Goal: Task Accomplishment & Management: Complete application form

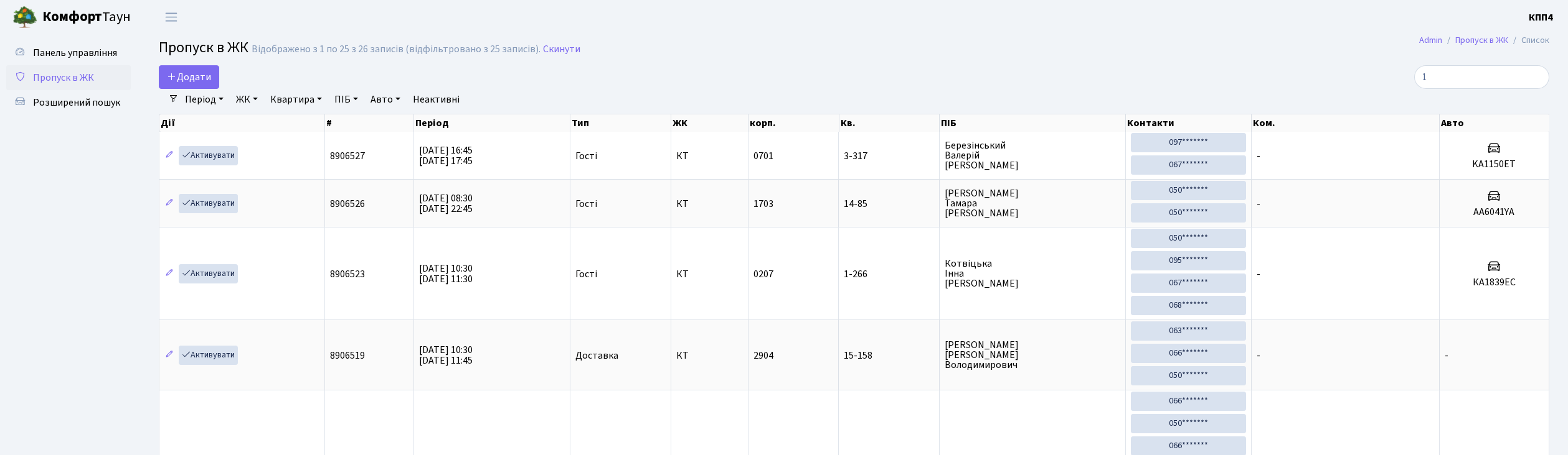
select select "25"
type input "1"
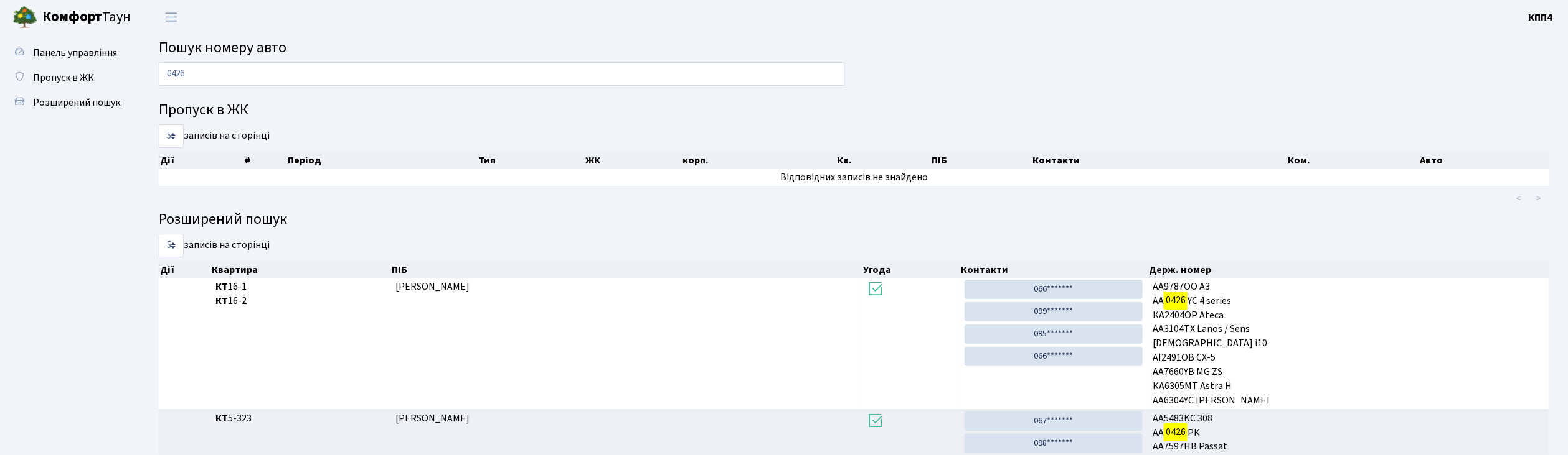
click at [410, 76] on input "0426" at bounding box center [501, 73] width 686 height 24
type input "0"
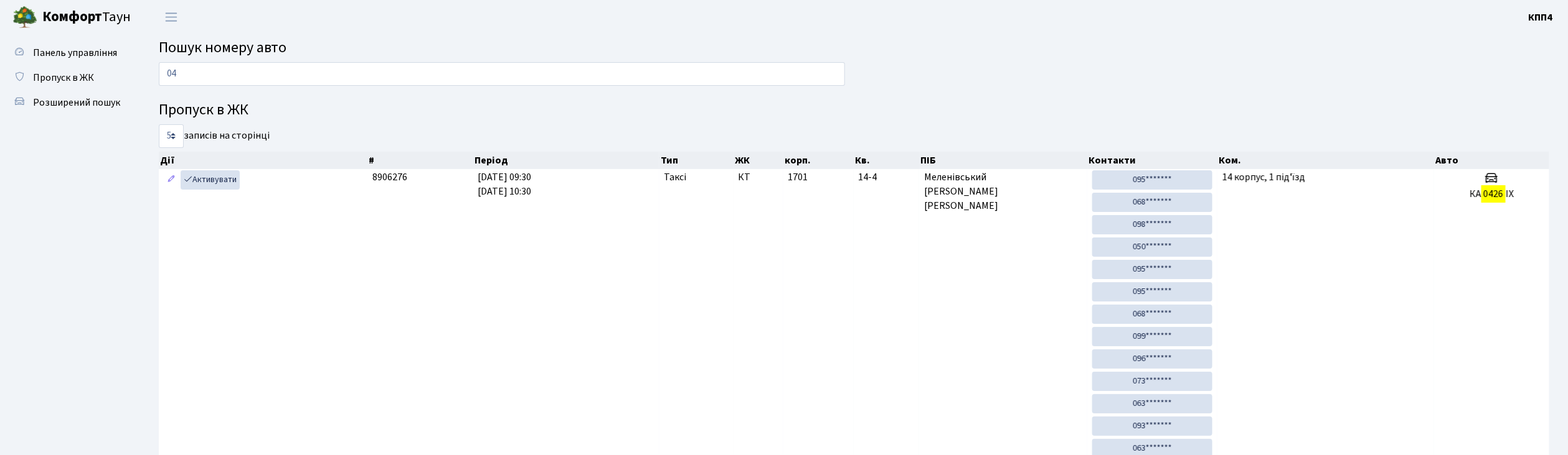
type input "0"
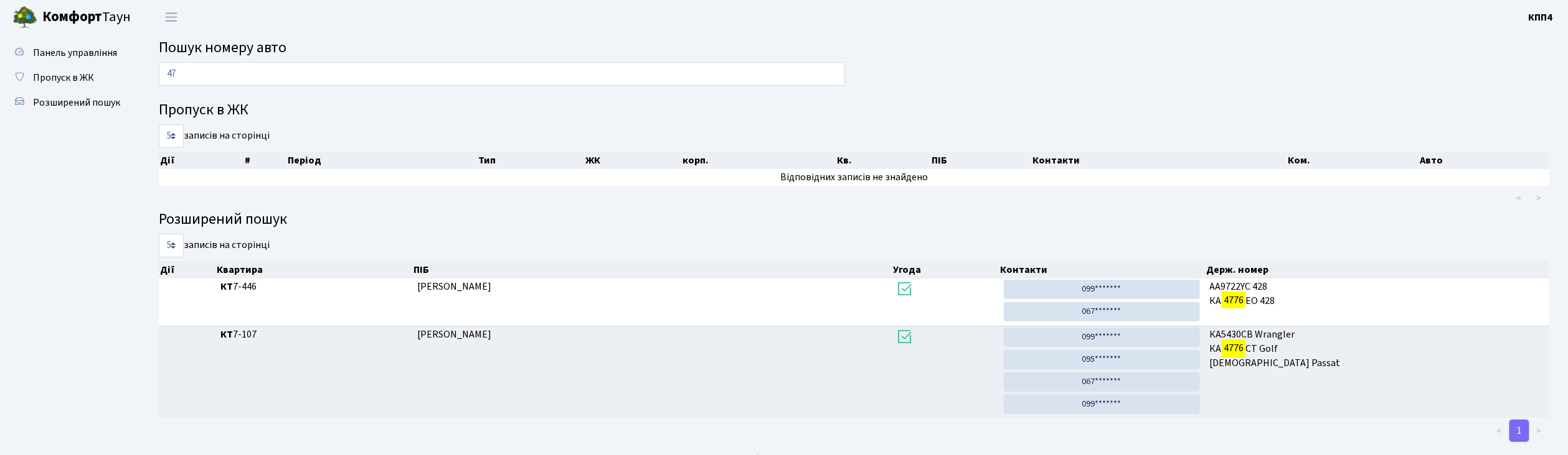
type input "4"
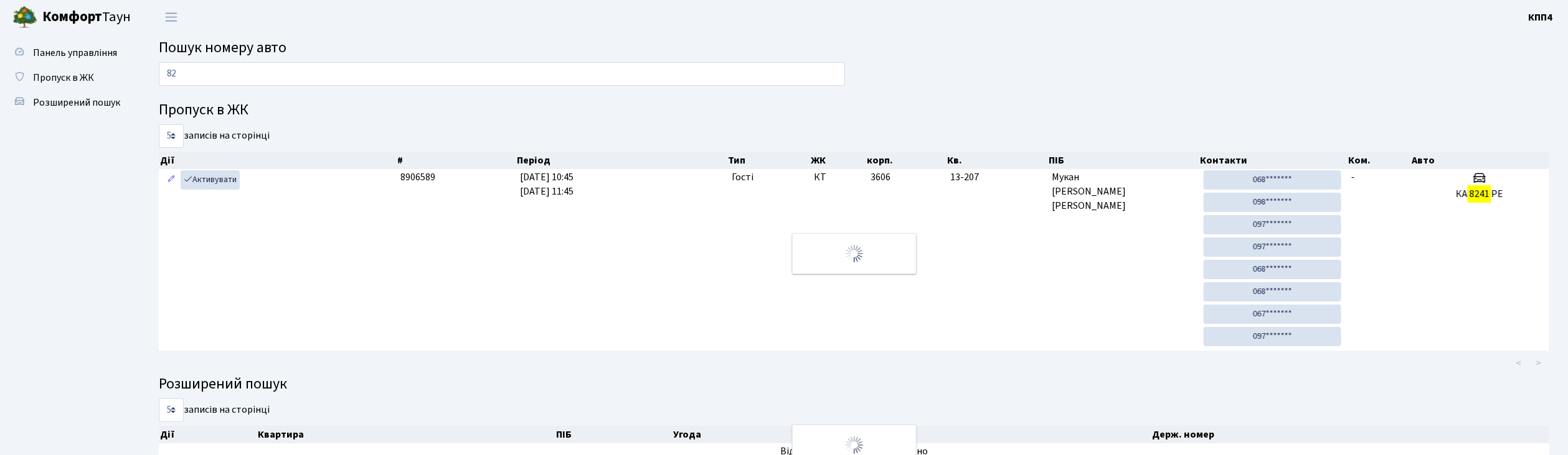
type input "8"
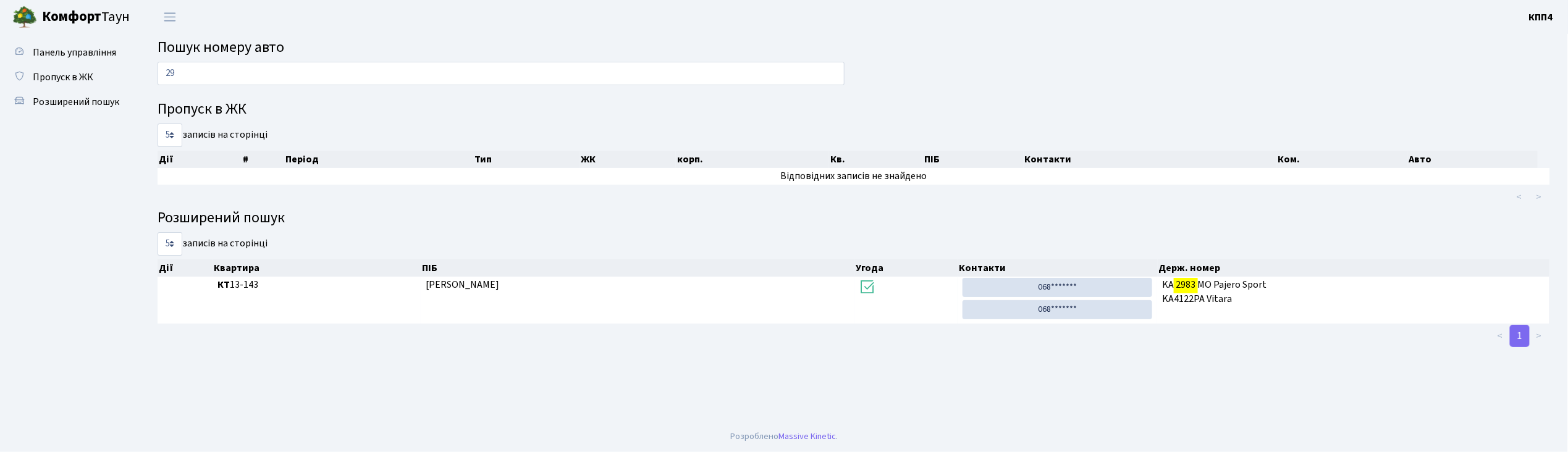
type input "2"
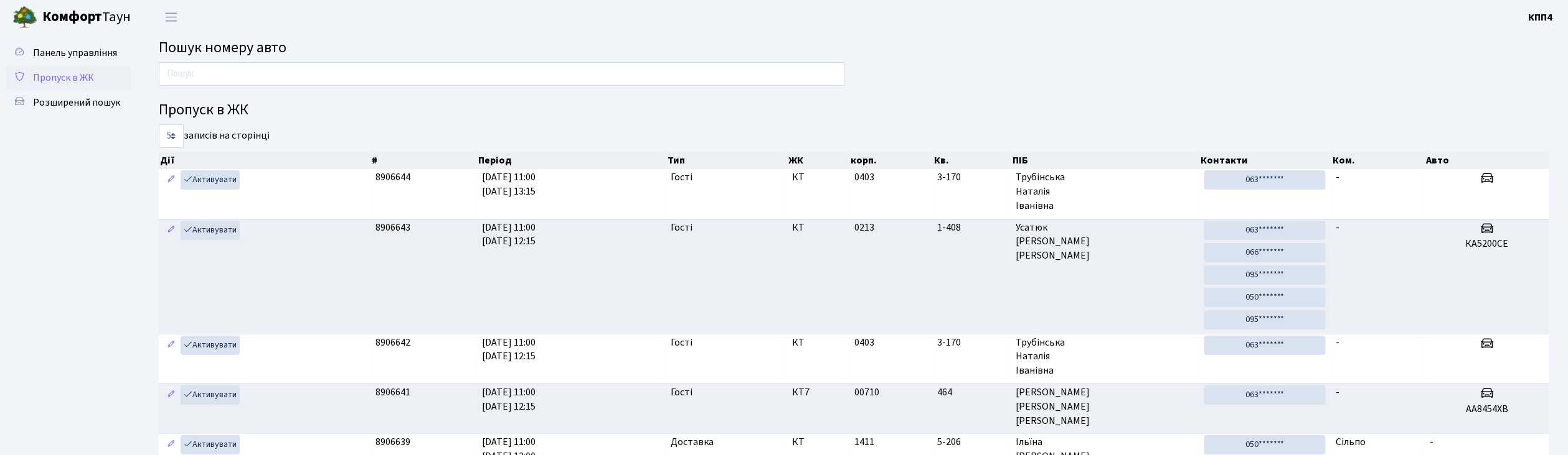
click at [64, 78] on span "Пропуск в ЖК" at bounding box center [63, 77] width 61 height 14
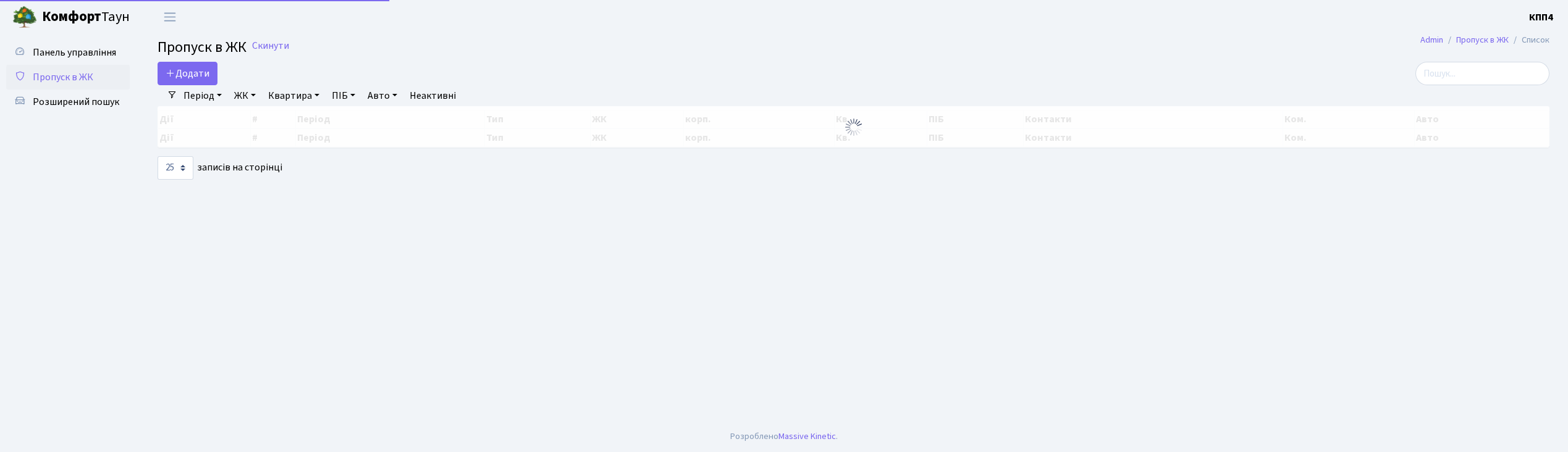
select select "25"
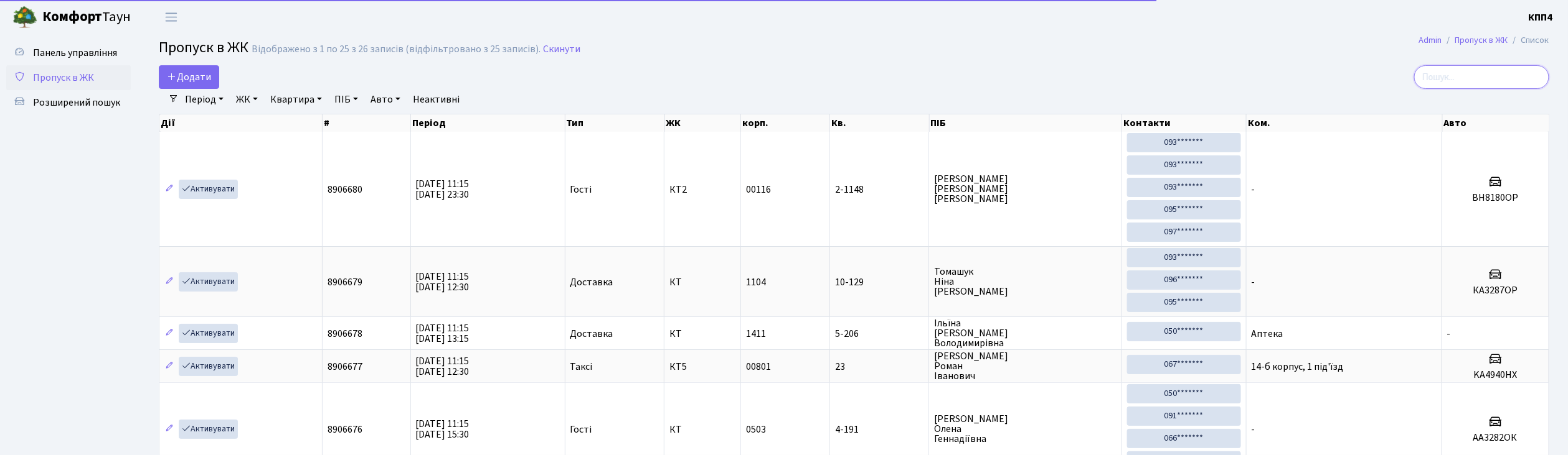
click at [1504, 82] on input "search" at bounding box center [1481, 77] width 135 height 24
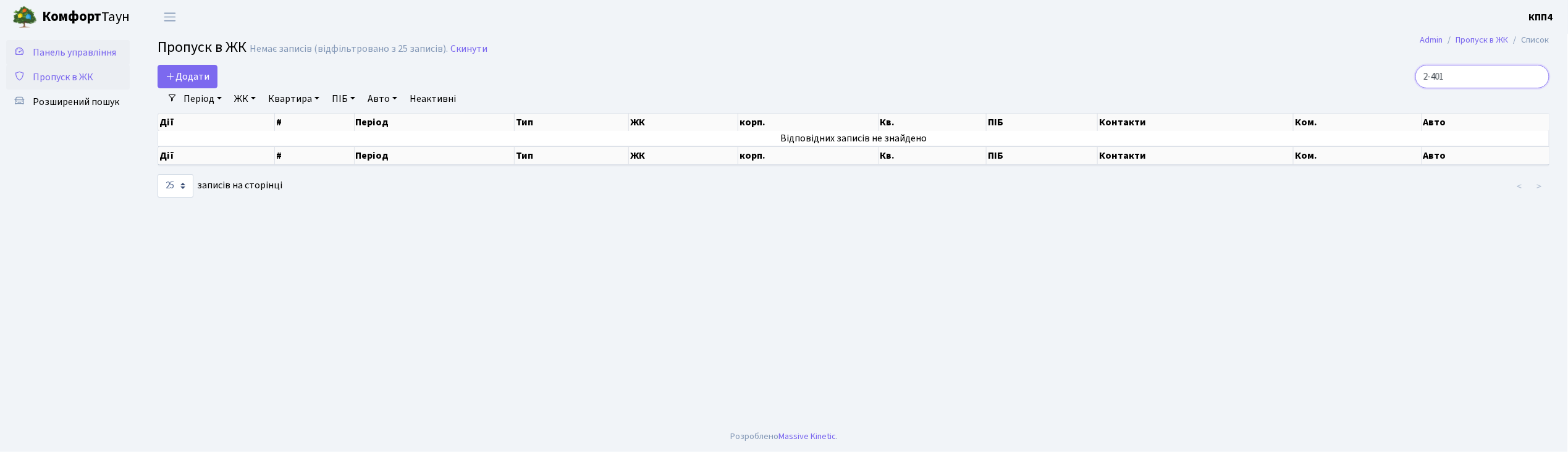
type input "2-401"
click at [89, 45] on span "Панель управління" at bounding box center [74, 52] width 83 height 14
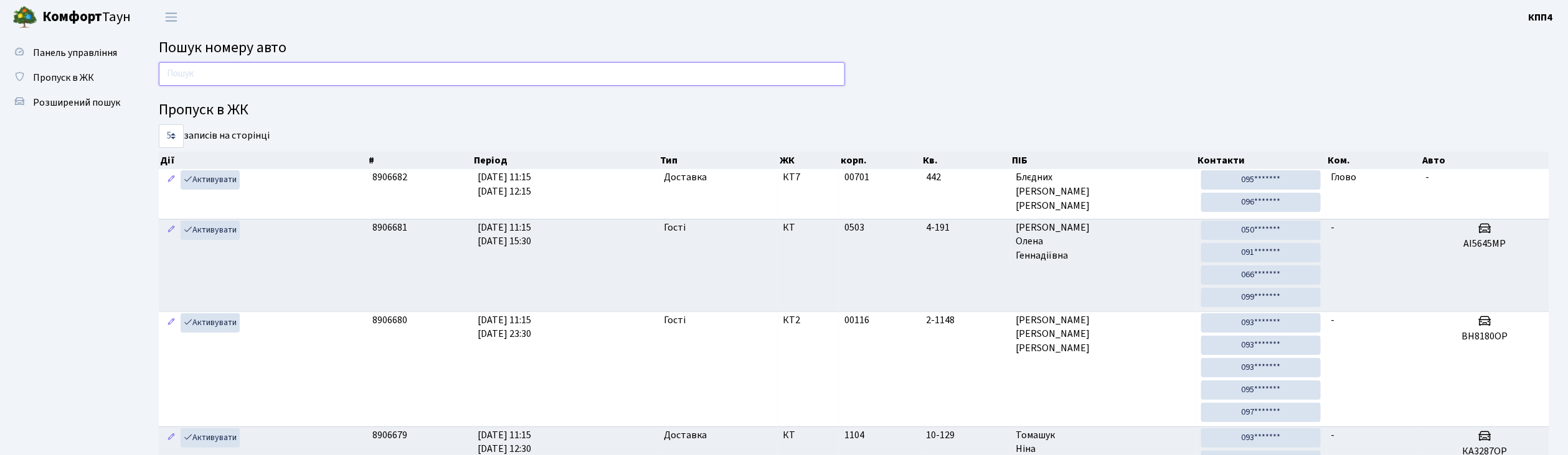
click at [214, 76] on input "text" at bounding box center [501, 73] width 686 height 24
click at [78, 80] on span "Пропуск в ЖК" at bounding box center [63, 77] width 61 height 14
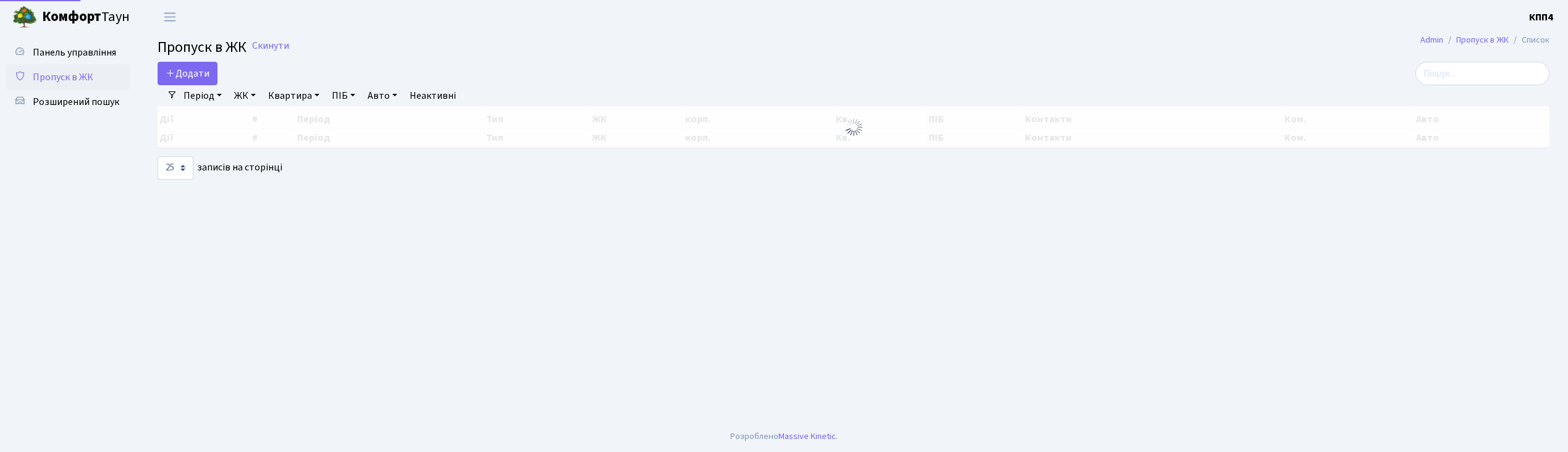
select select "25"
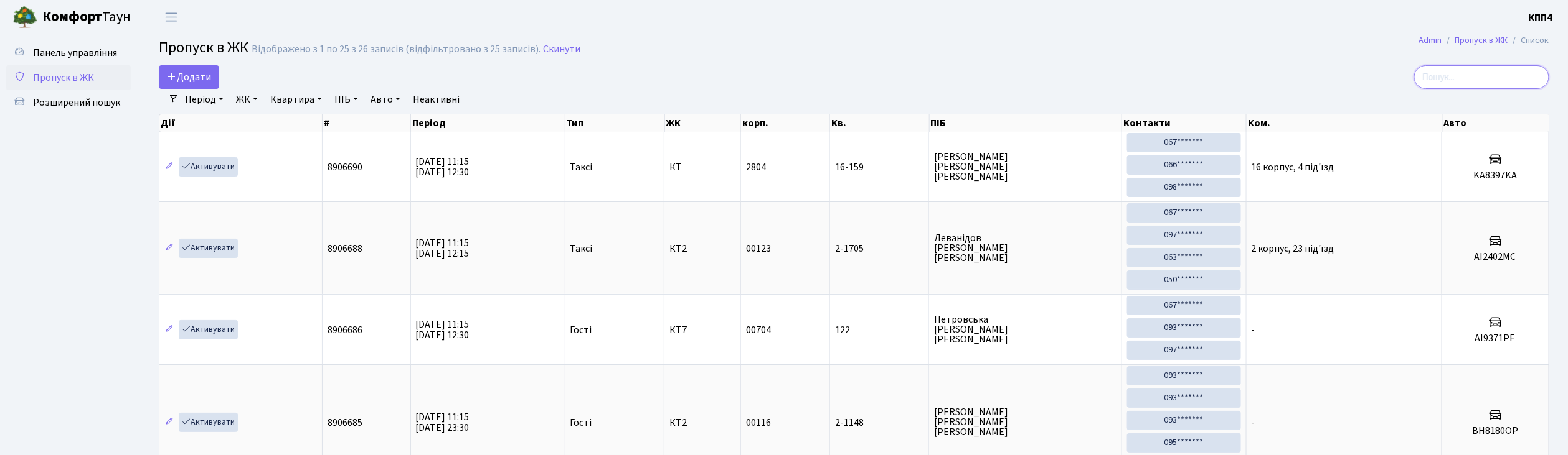
click at [1499, 75] on input "search" at bounding box center [1481, 77] width 135 height 24
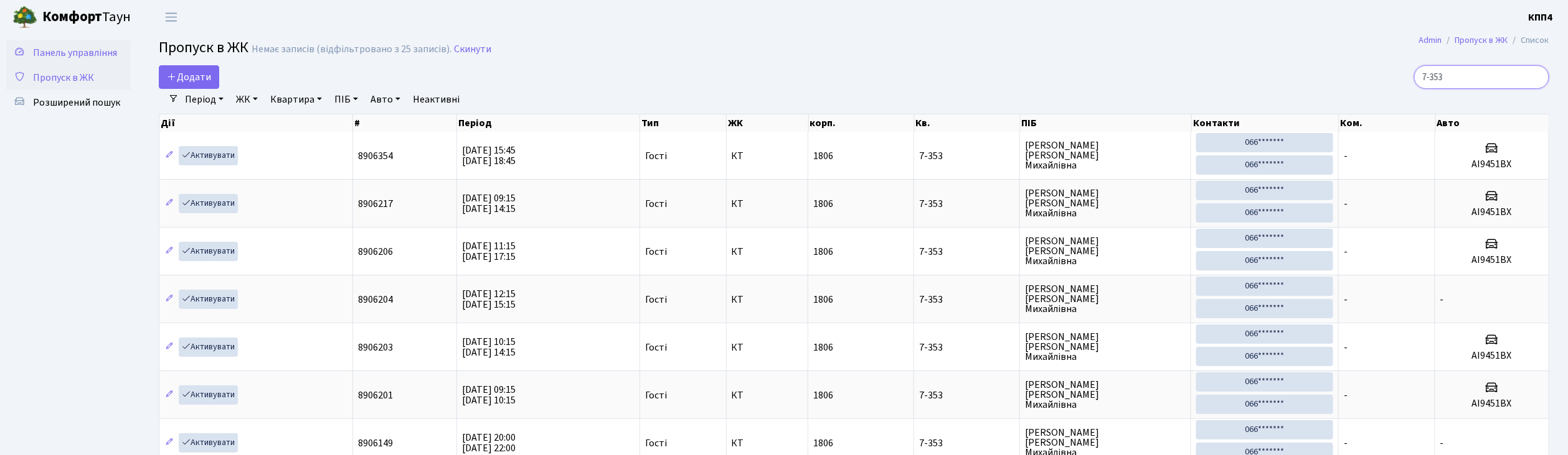
type input "7-353"
click at [114, 48] on span "Панель управління" at bounding box center [74, 52] width 84 height 14
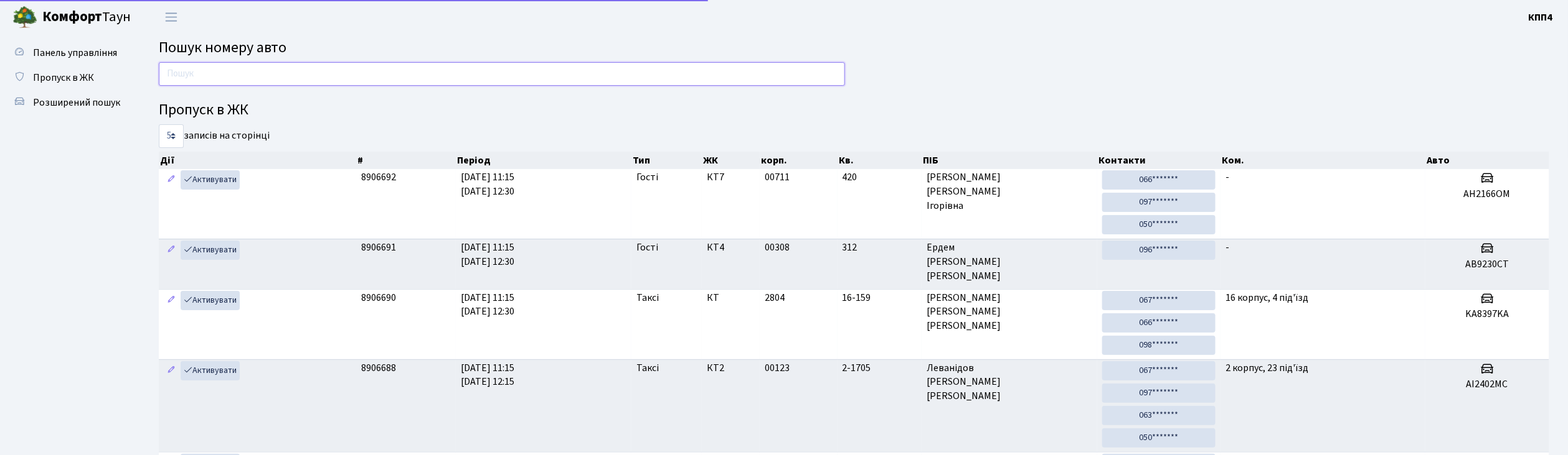
click at [265, 67] on input "text" at bounding box center [501, 73] width 686 height 24
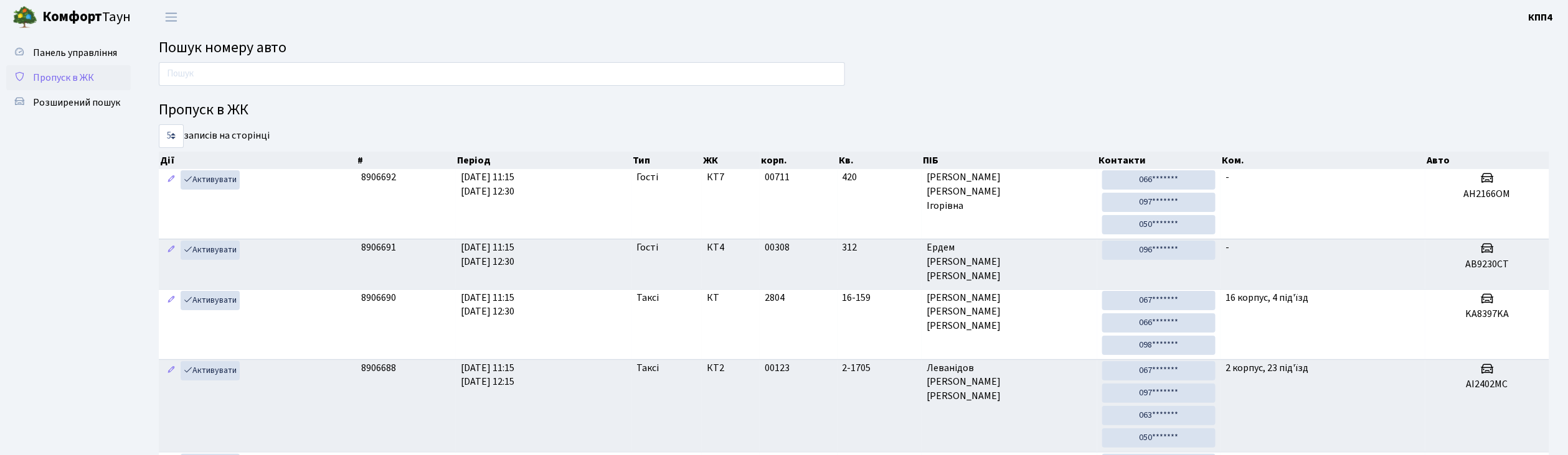
click at [91, 75] on span "Пропуск в ЖК" at bounding box center [63, 77] width 61 height 14
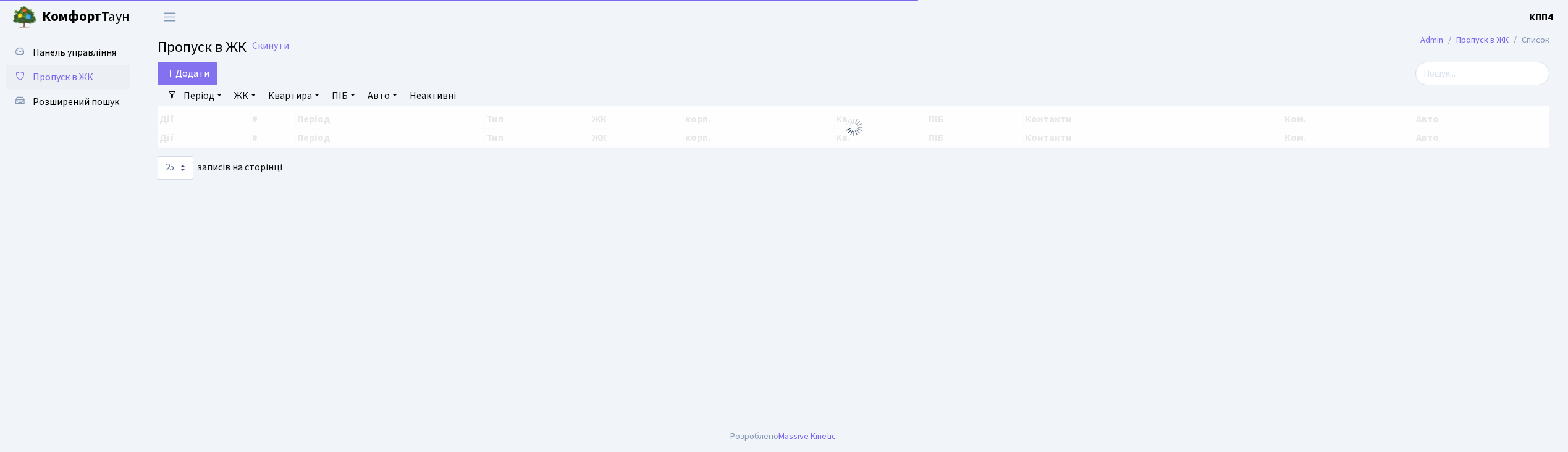
select select "25"
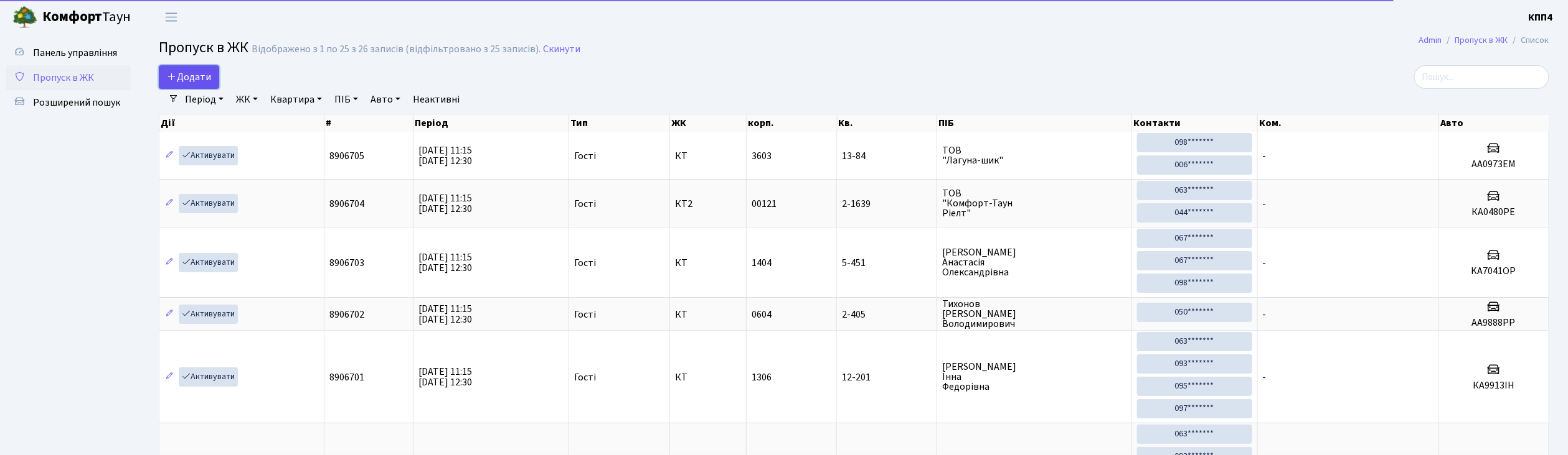
click at [202, 76] on span "Додати" at bounding box center [189, 77] width 44 height 14
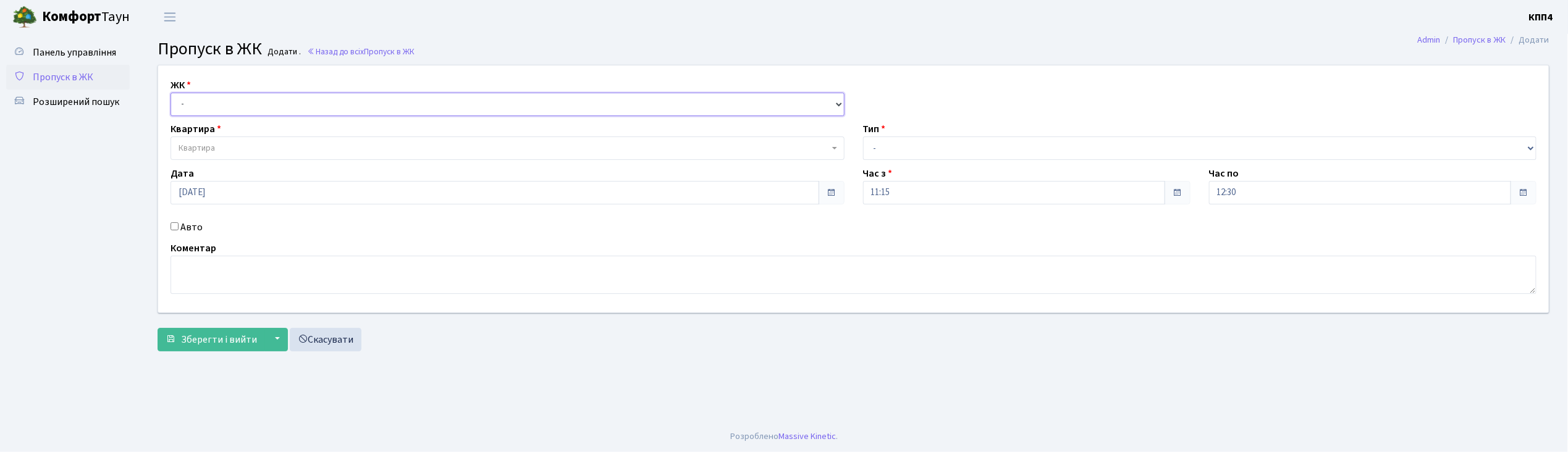
click at [197, 104] on select "- КТ, вул. Регенераторна, 4 КТ2, просп. [STREET_ADDRESS] [STREET_ADDRESS] [PERS…" at bounding box center [508, 104] width 674 height 23
select select "304"
click at [171, 92] on select "- КТ, вул. Регенераторна, 4 КТ2, просп. Соборності, 17 КТ3, вул. Березнева, 16 …" at bounding box center [508, 104] width 674 height 23
select select
click at [211, 152] on span "Квартира" at bounding box center [196, 147] width 36 height 12
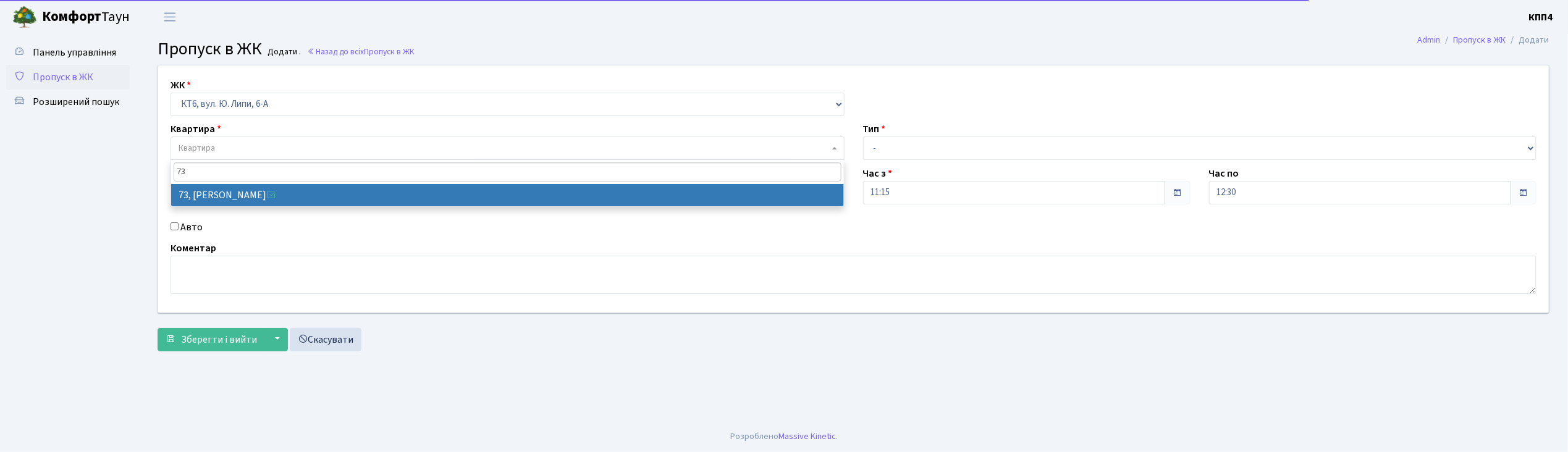
type input "73"
select select "17165"
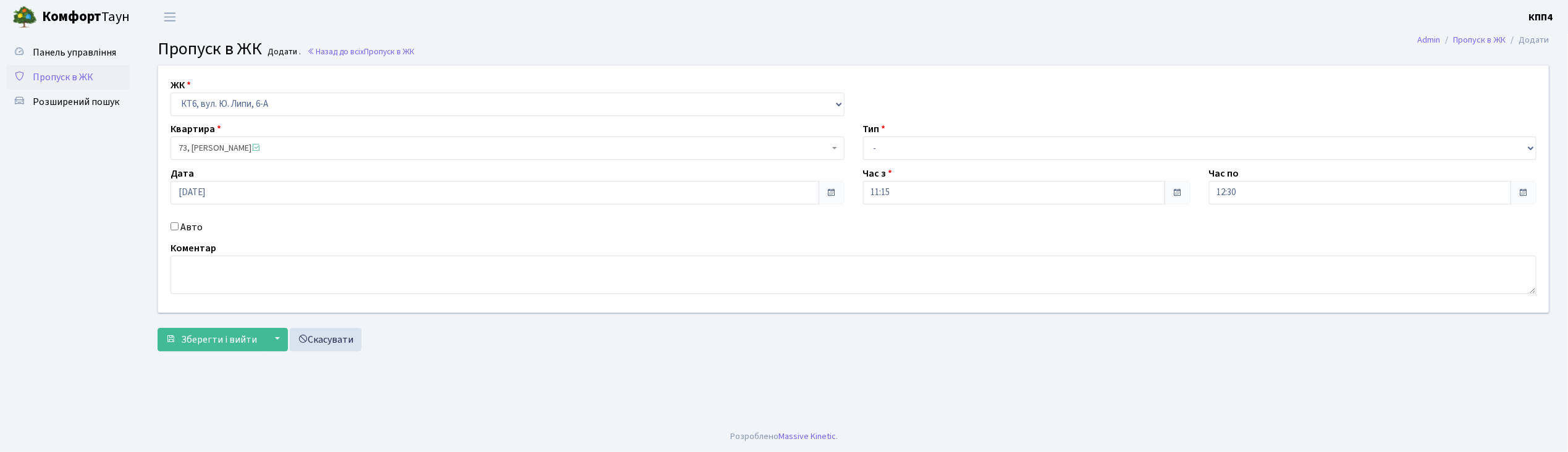
click at [173, 228] on input "Авто" at bounding box center [175, 227] width 8 height 8
checkbox input "true"
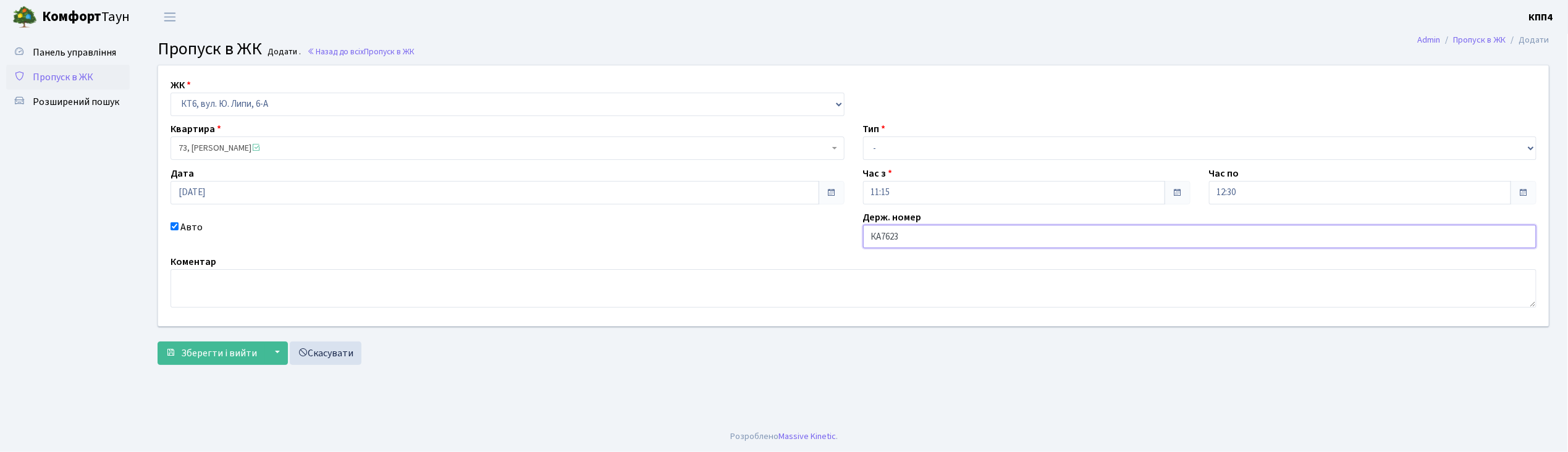
type input "КА7623ЕС"
click at [927, 154] on select "- Доставка Таксі Гості Сервіс" at bounding box center [1200, 148] width 674 height 23
select select "2"
click at [863, 137] on select "- Доставка Таксі Гості Сервіс" at bounding box center [1200, 148] width 674 height 23
click at [216, 352] on span "Зберегти і вийти" at bounding box center [219, 353] width 76 height 14
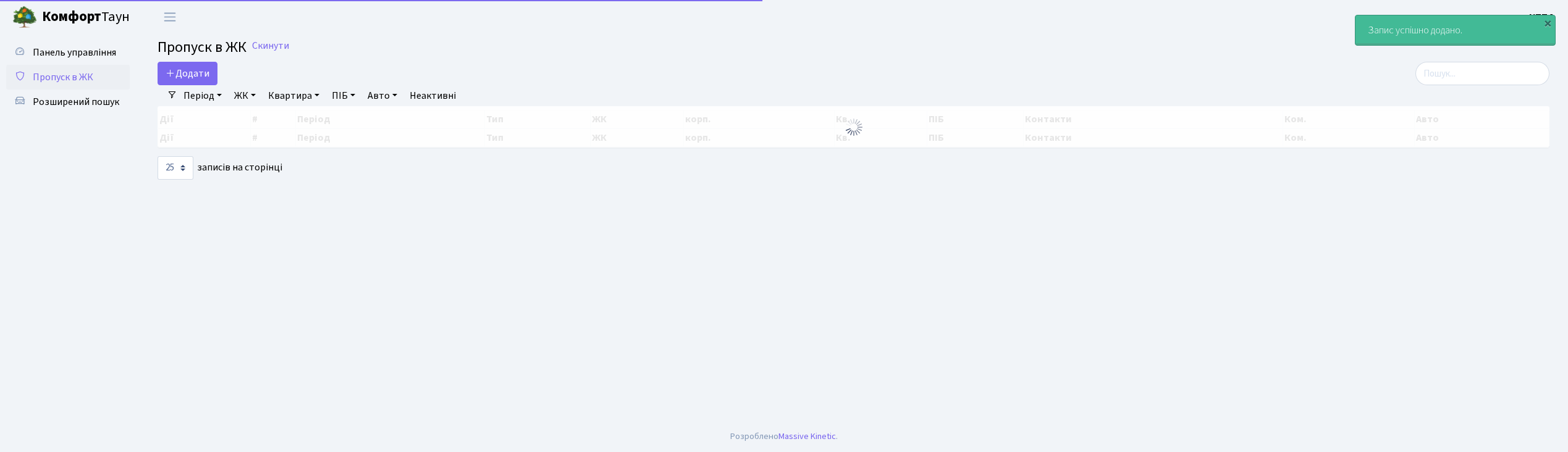
select select "25"
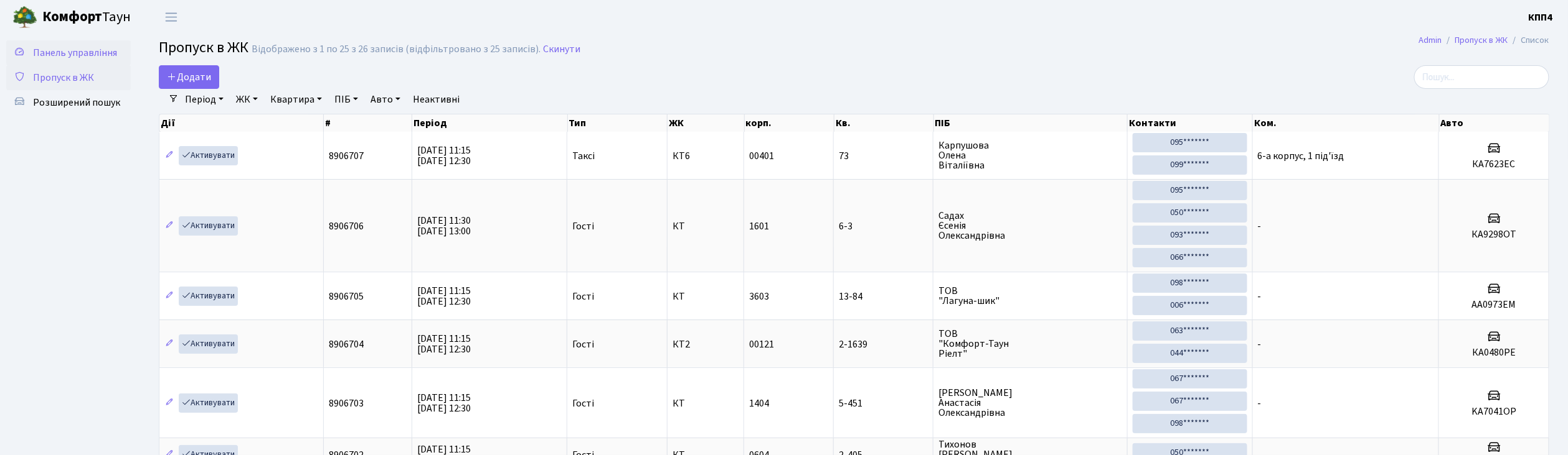
click at [80, 54] on span "Панель управління" at bounding box center [74, 52] width 84 height 14
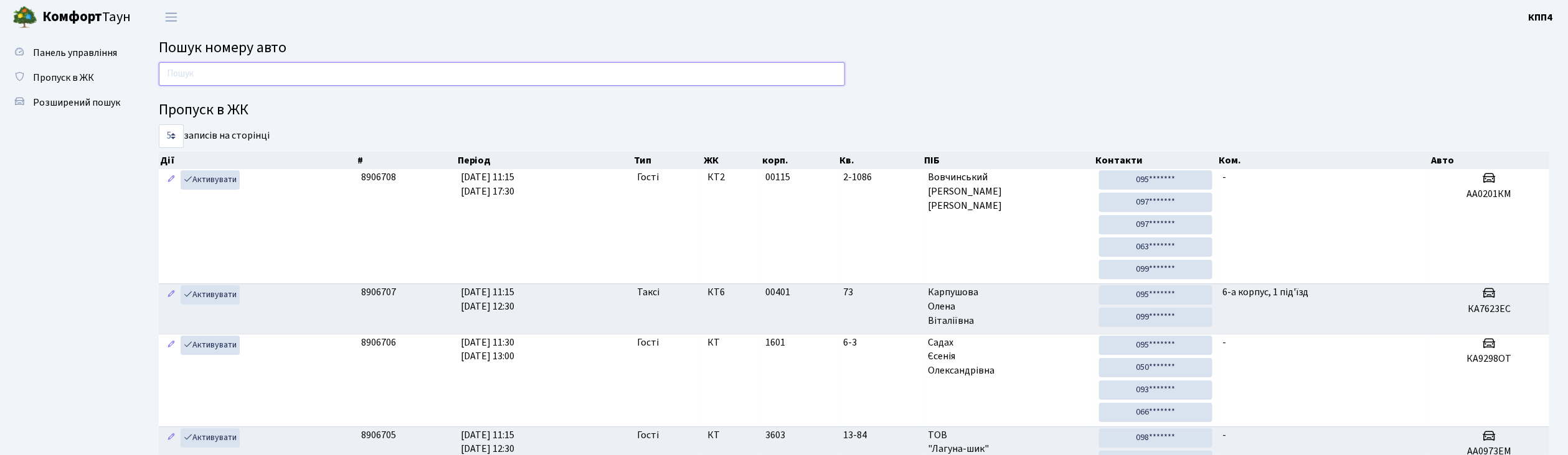
click at [247, 82] on input "text" at bounding box center [501, 73] width 686 height 24
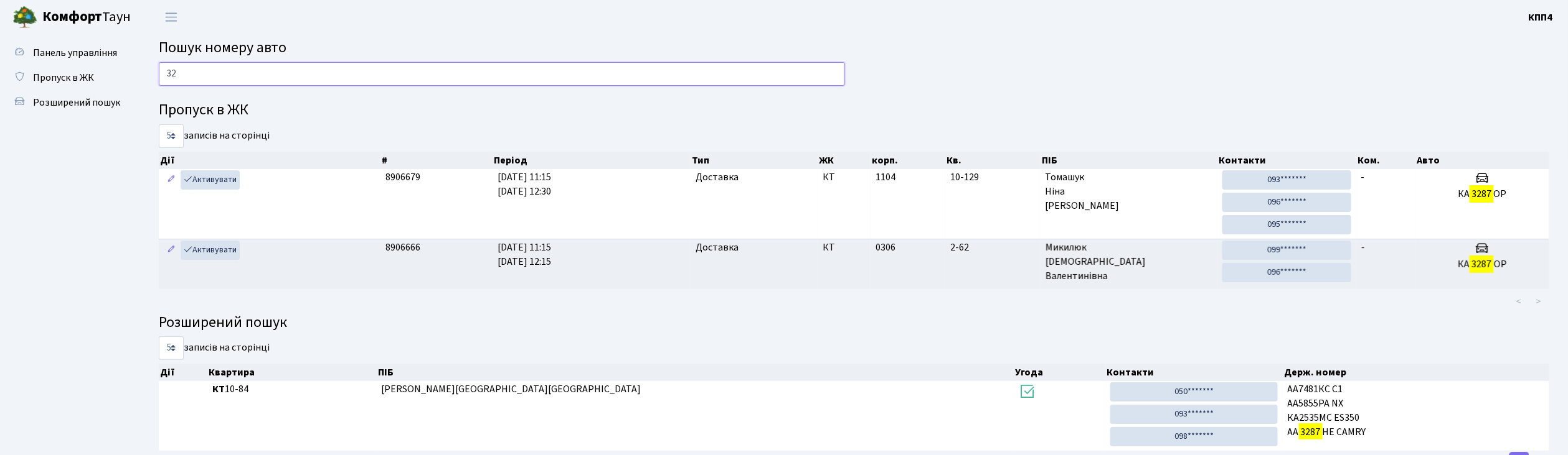
type input "3"
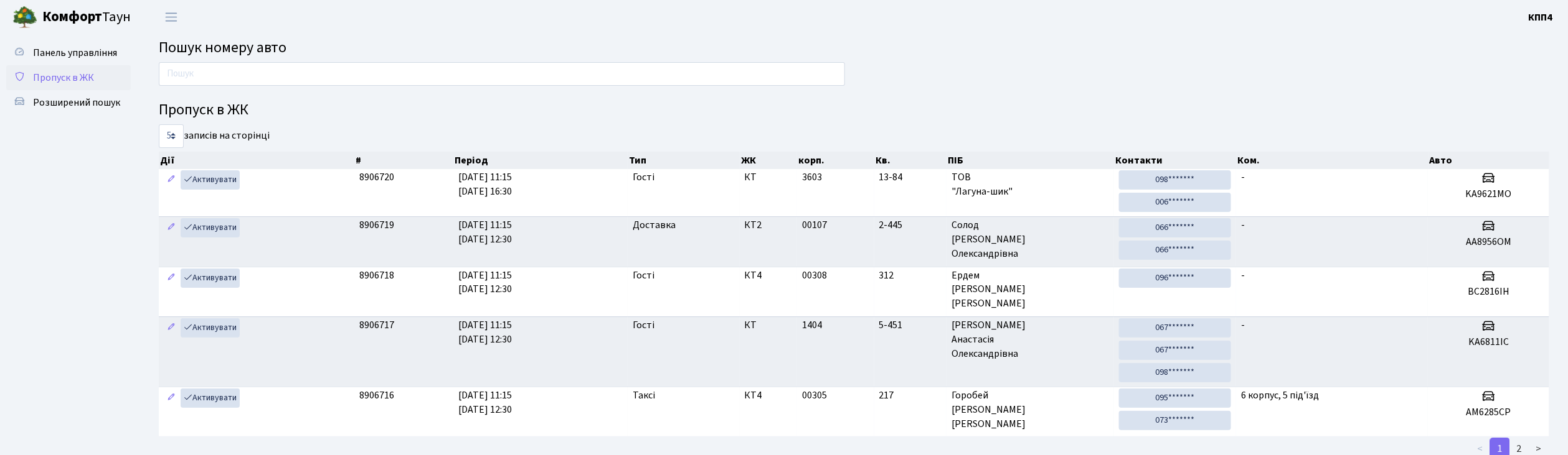
click at [80, 71] on span "Пропуск в ЖК" at bounding box center [63, 77] width 61 height 14
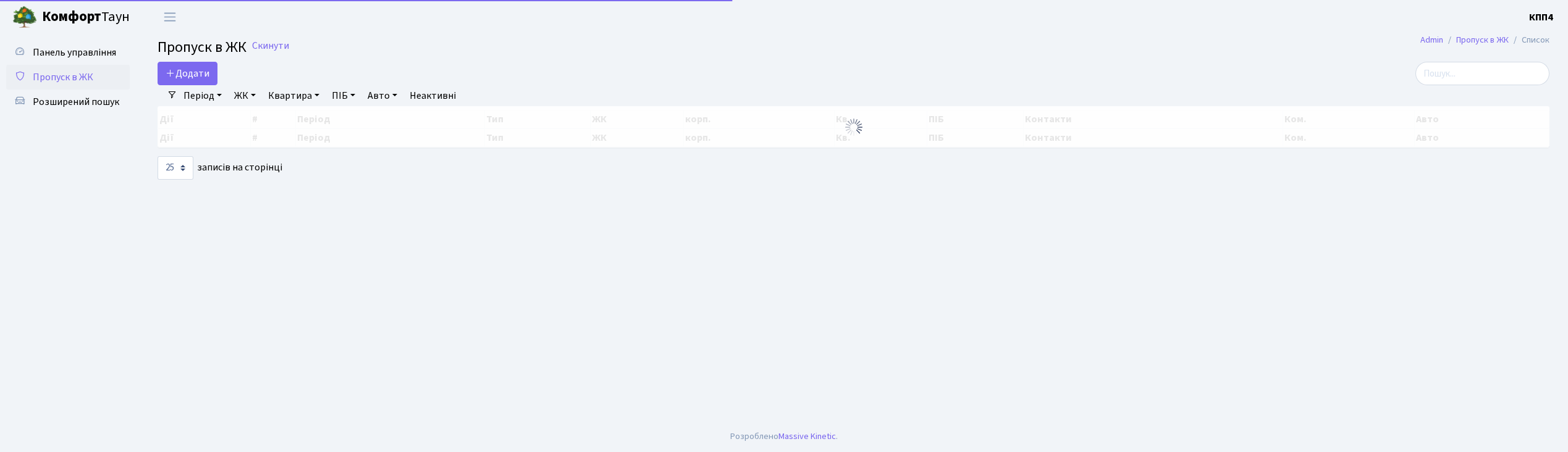
select select "25"
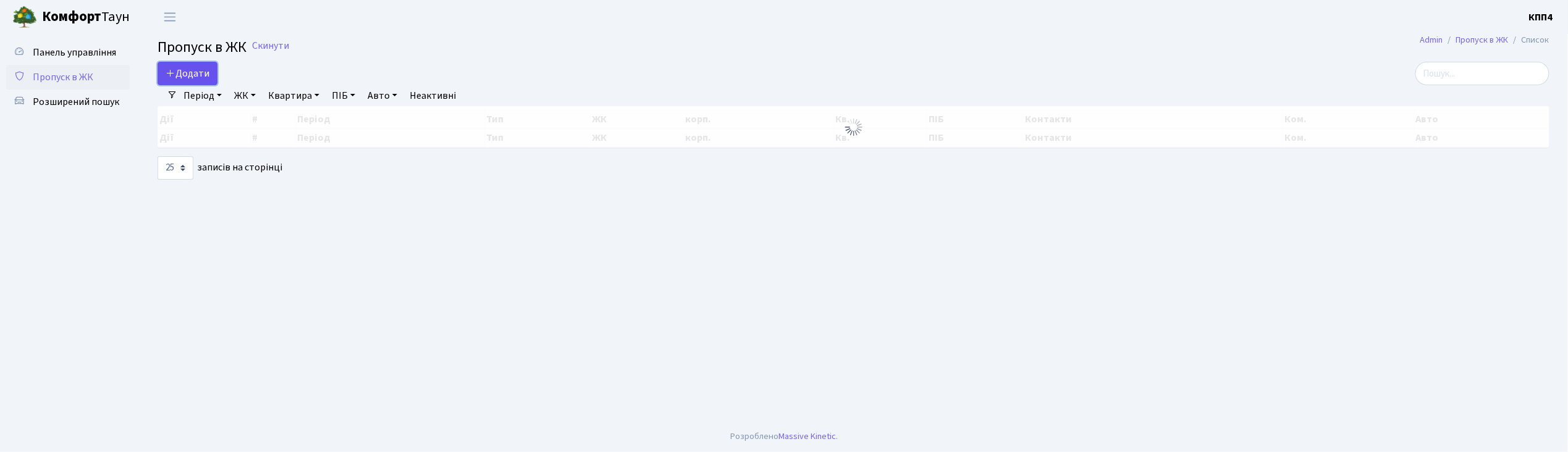
click at [213, 80] on link "Додати" at bounding box center [187, 73] width 60 height 23
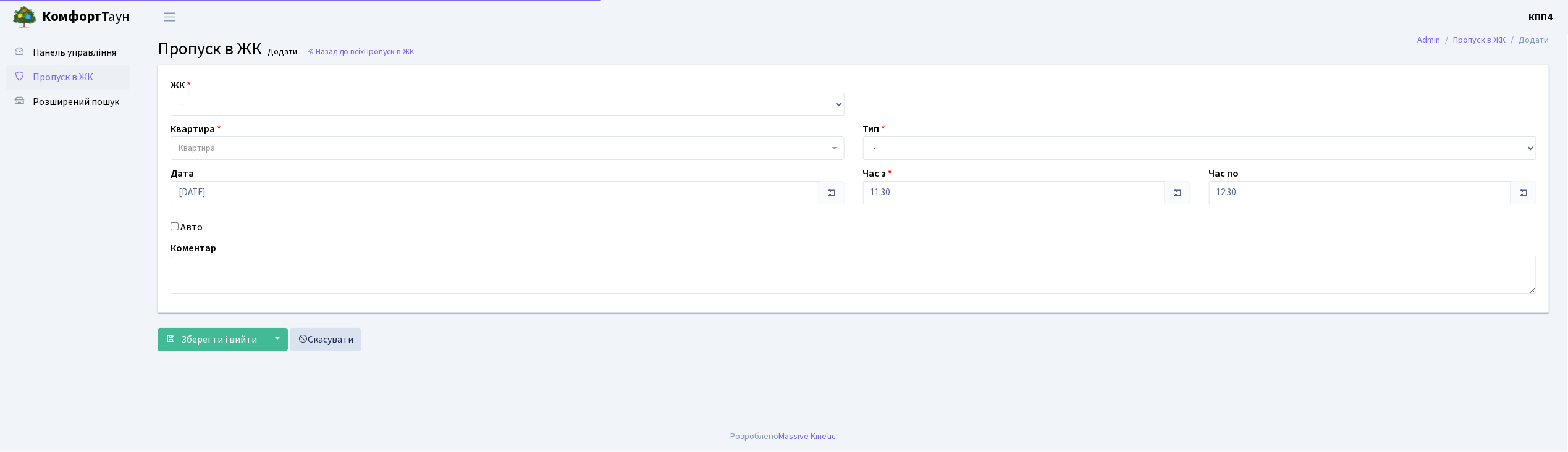
click at [177, 225] on input "Авто" at bounding box center [175, 227] width 8 height 8
checkbox input "true"
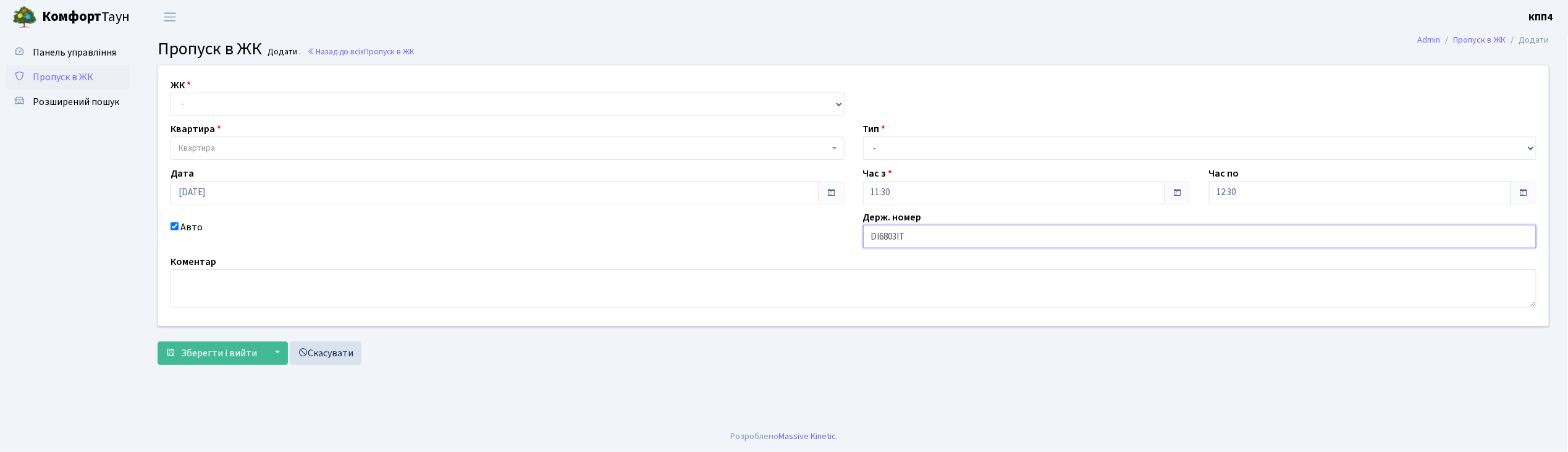
type input "DІ6803ІТ"
click at [198, 105] on select "- КТ, вул. Регенераторна, 4 КТ2, просп. Соборності, 17 КТ3, вул. Березнева, 16 …" at bounding box center [508, 104] width 674 height 23
select select "271"
click at [171, 92] on select "- КТ, вул. Регенераторна, 4 КТ2, просп. Соборності, 17 КТ3, вул. Березнева, 16 …" at bounding box center [508, 104] width 674 height 23
select select
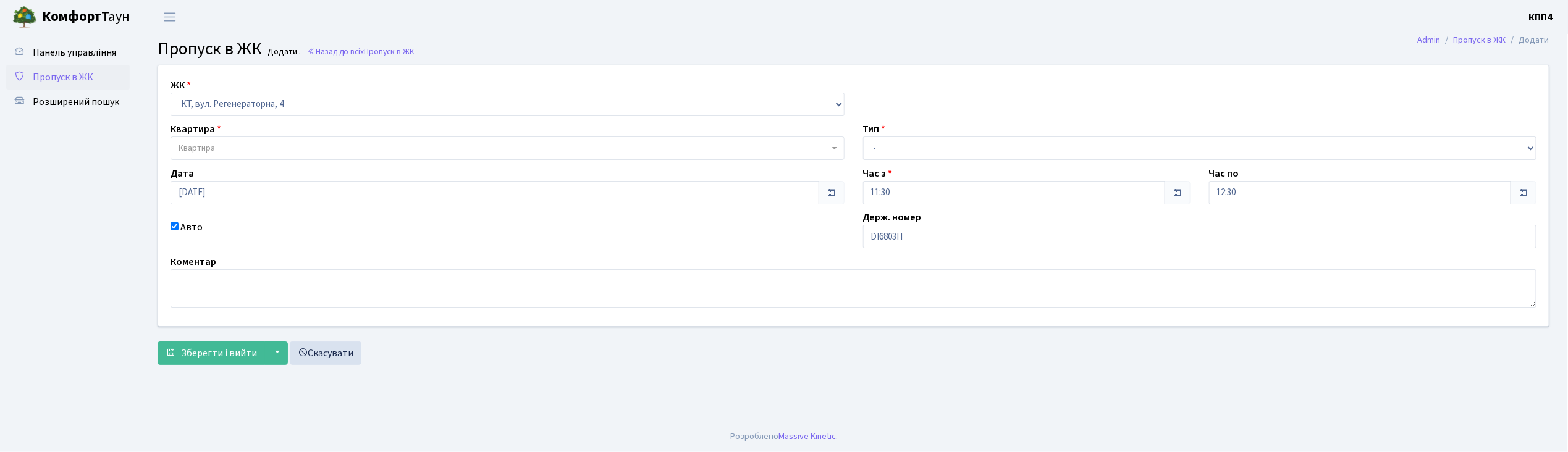
click at [215, 144] on span "Квартира" at bounding box center [503, 147] width 650 height 12
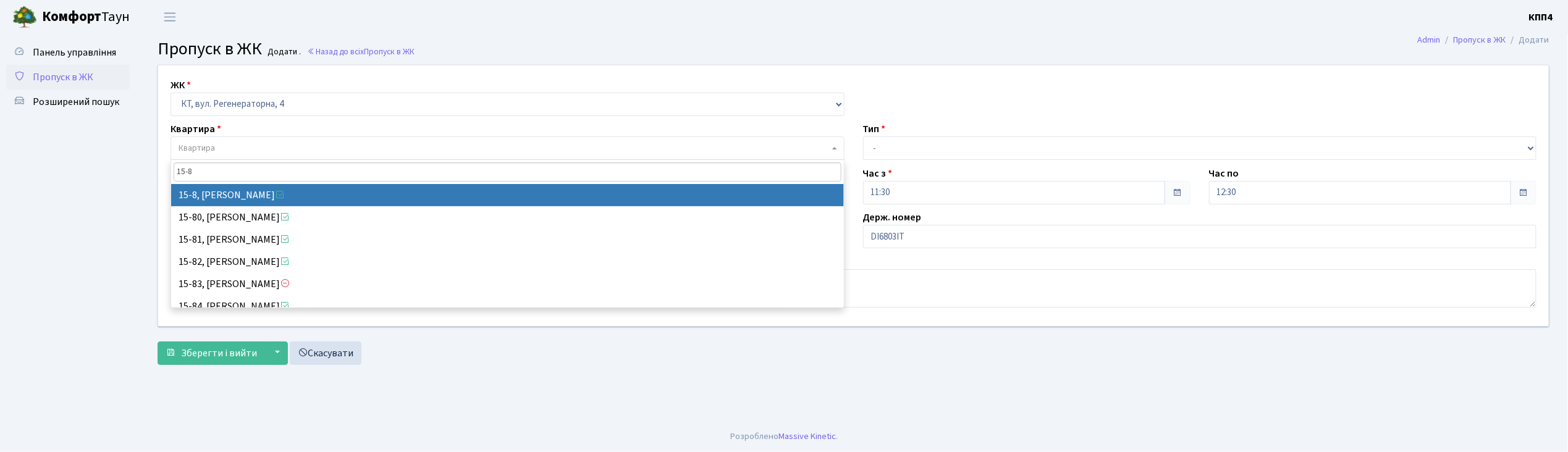
type input "15-8"
select select "8783"
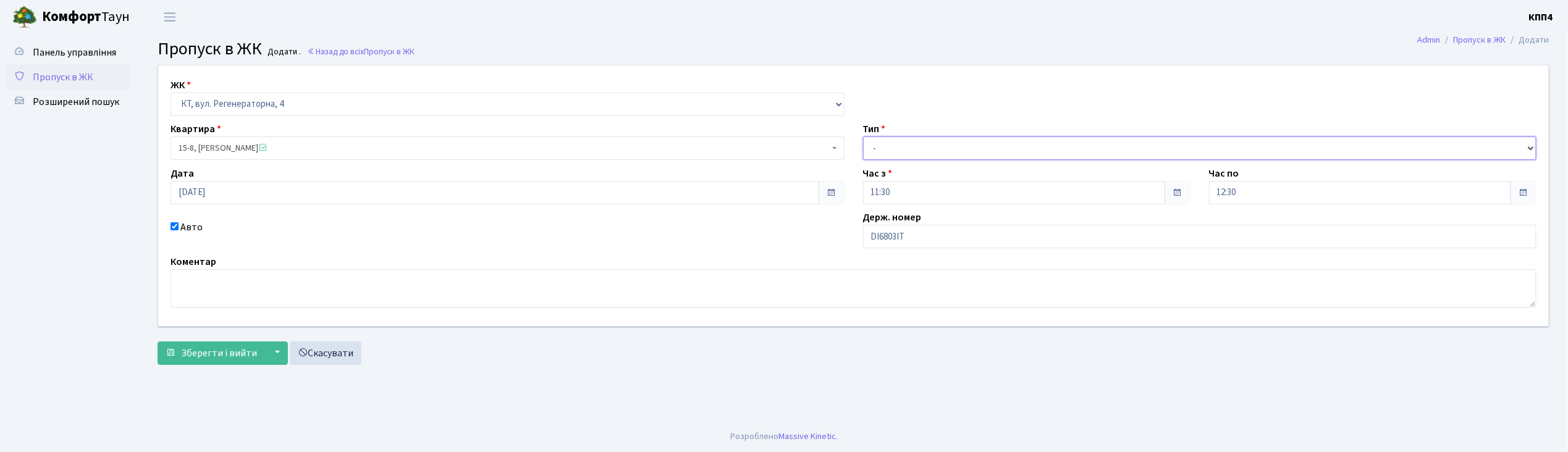
click at [912, 152] on select "- Доставка Таксі Гості Сервіс" at bounding box center [1200, 148] width 674 height 23
select select "2"
click at [863, 137] on select "- Доставка Таксі Гості Сервіс" at bounding box center [1200, 148] width 674 height 23
click at [214, 354] on span "Зберегти і вийти" at bounding box center [219, 353] width 76 height 14
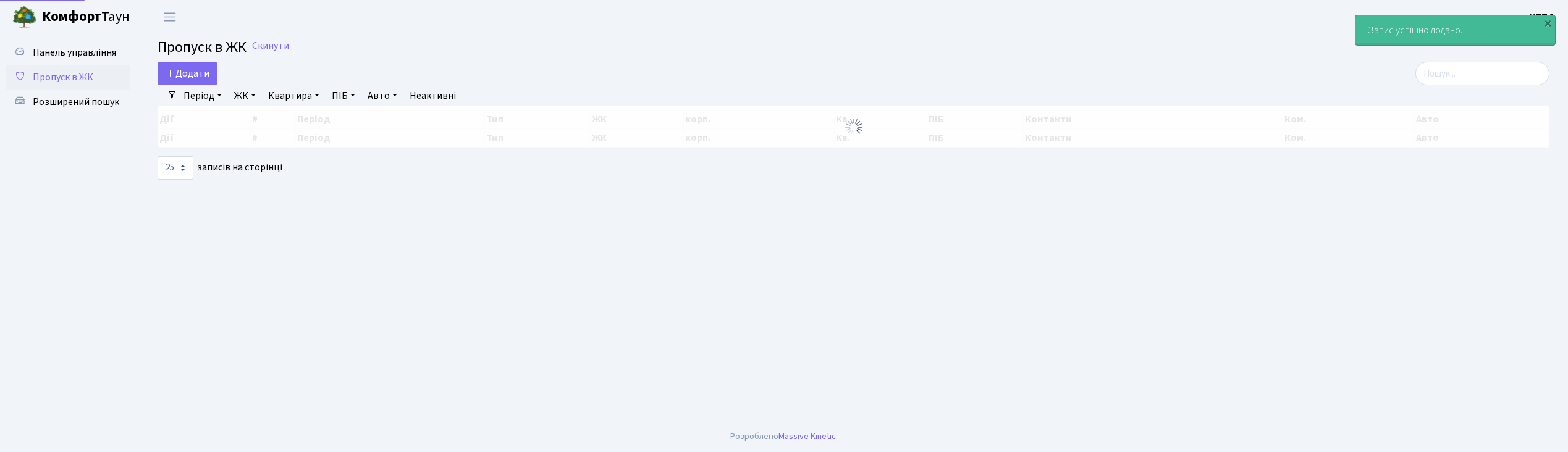
select select "25"
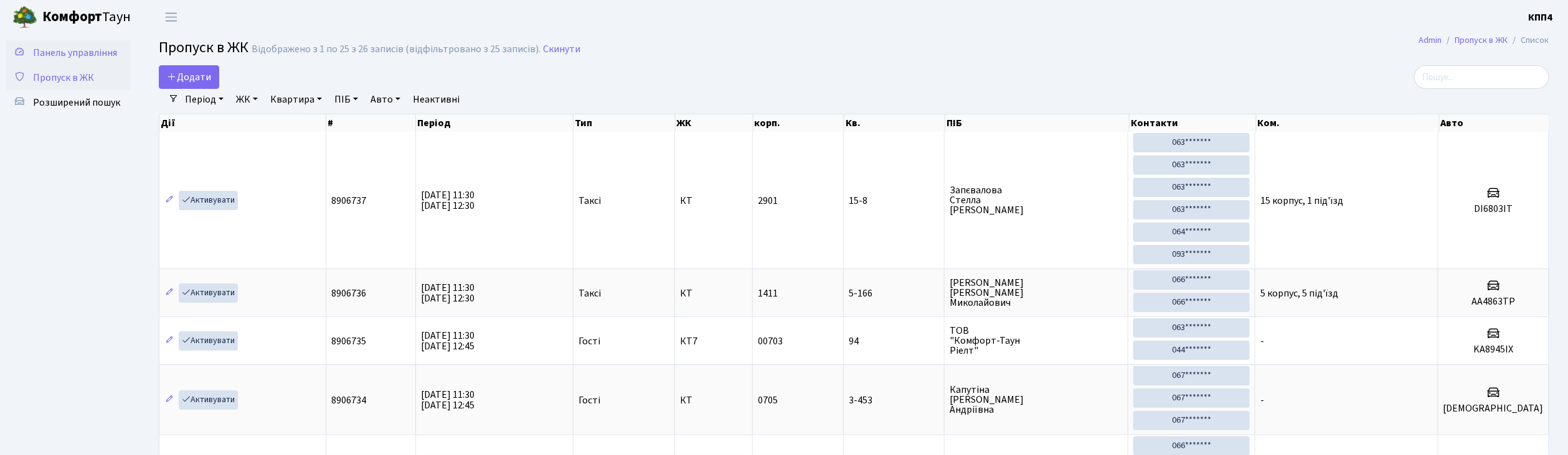
click at [98, 48] on span "Панель управління" at bounding box center [74, 52] width 84 height 14
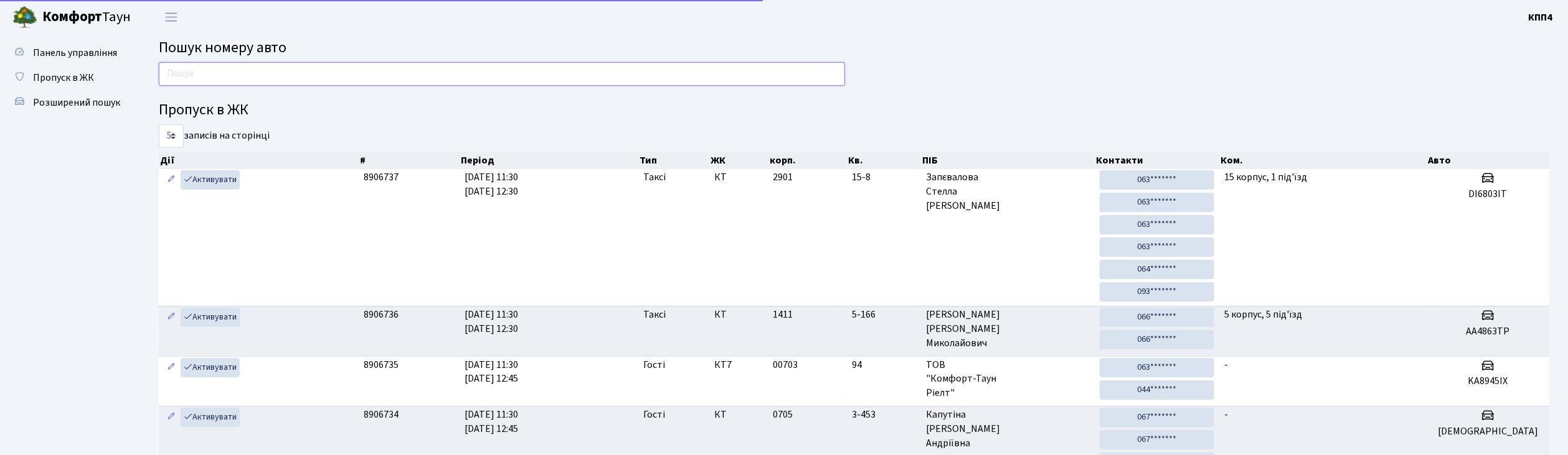
click at [247, 71] on input "text" at bounding box center [501, 73] width 686 height 24
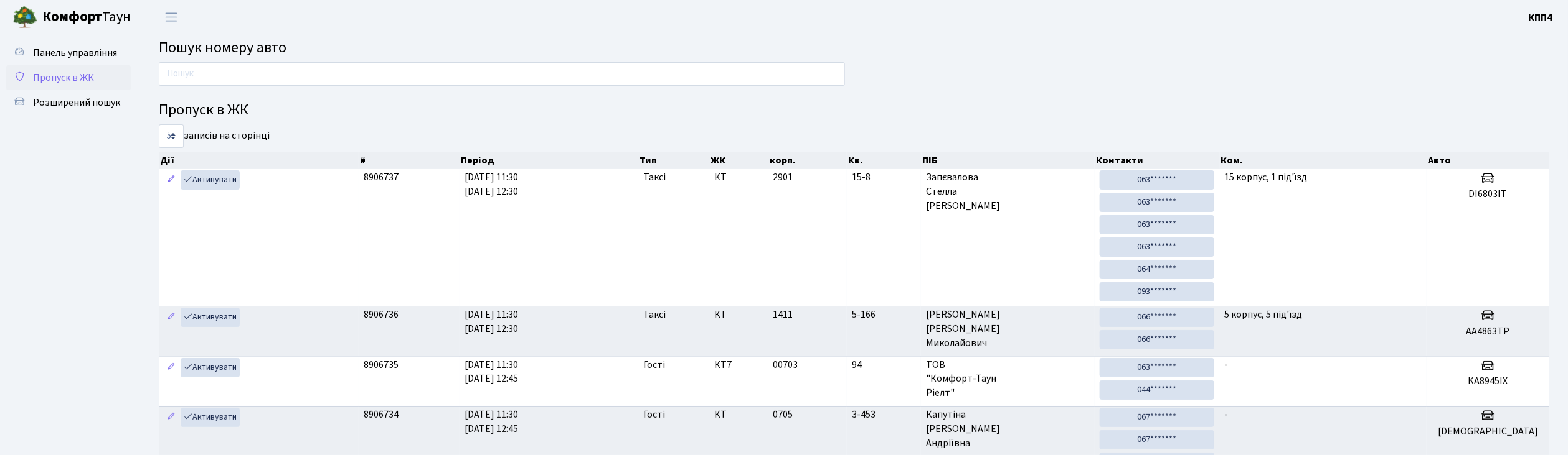
click at [67, 73] on span "Пропуск в ЖК" at bounding box center [63, 77] width 61 height 14
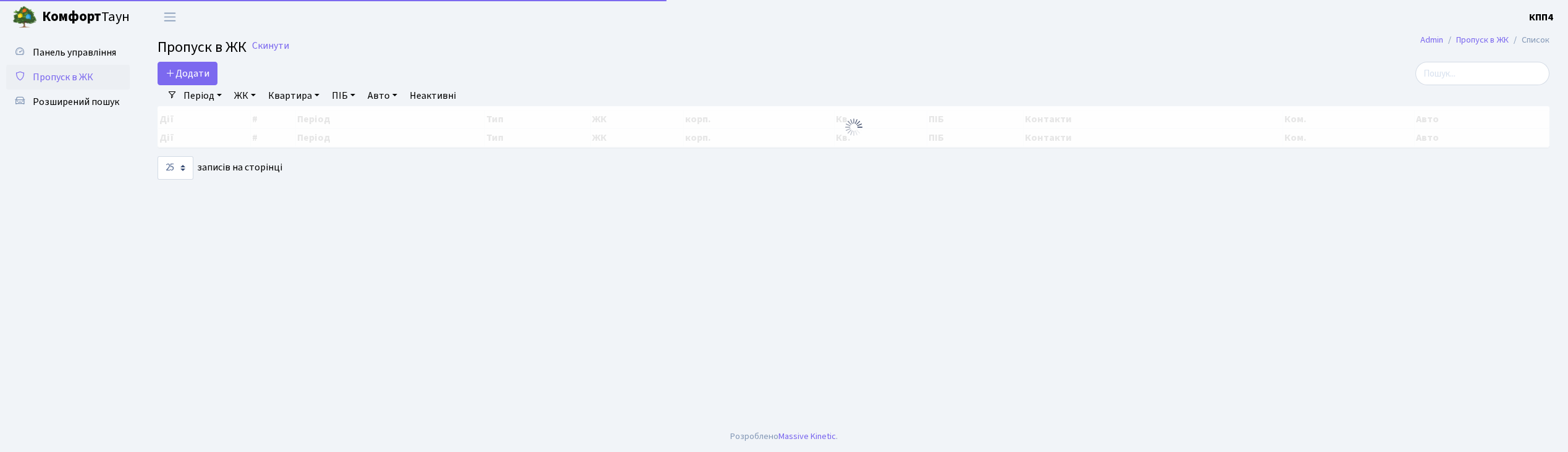
select select "25"
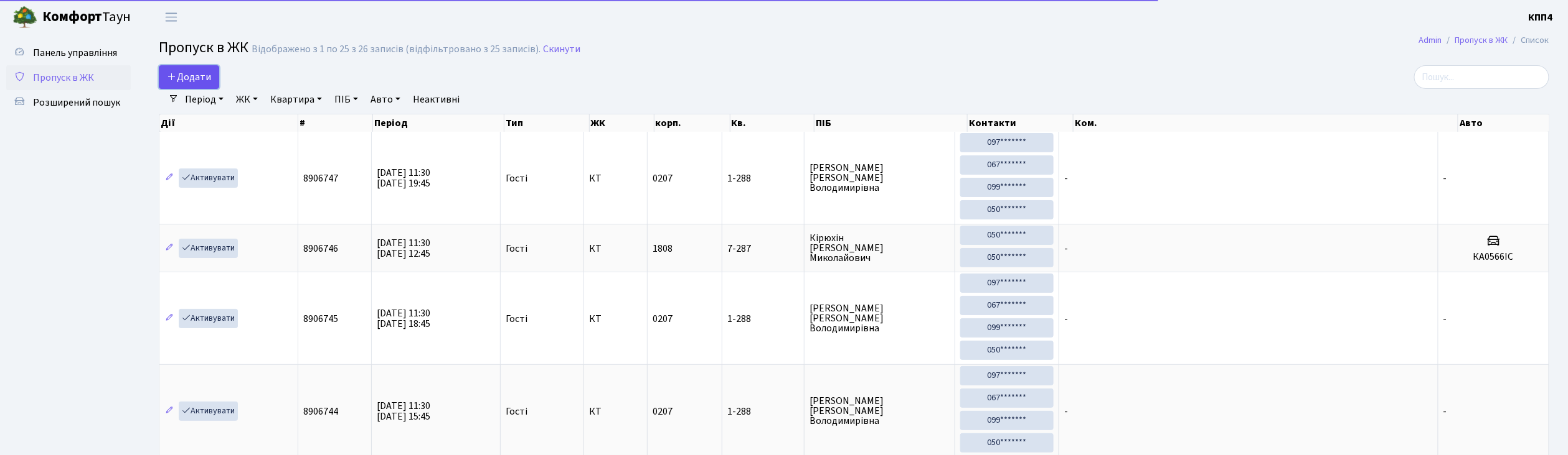
click at [183, 77] on span "Додати" at bounding box center [189, 77] width 44 height 14
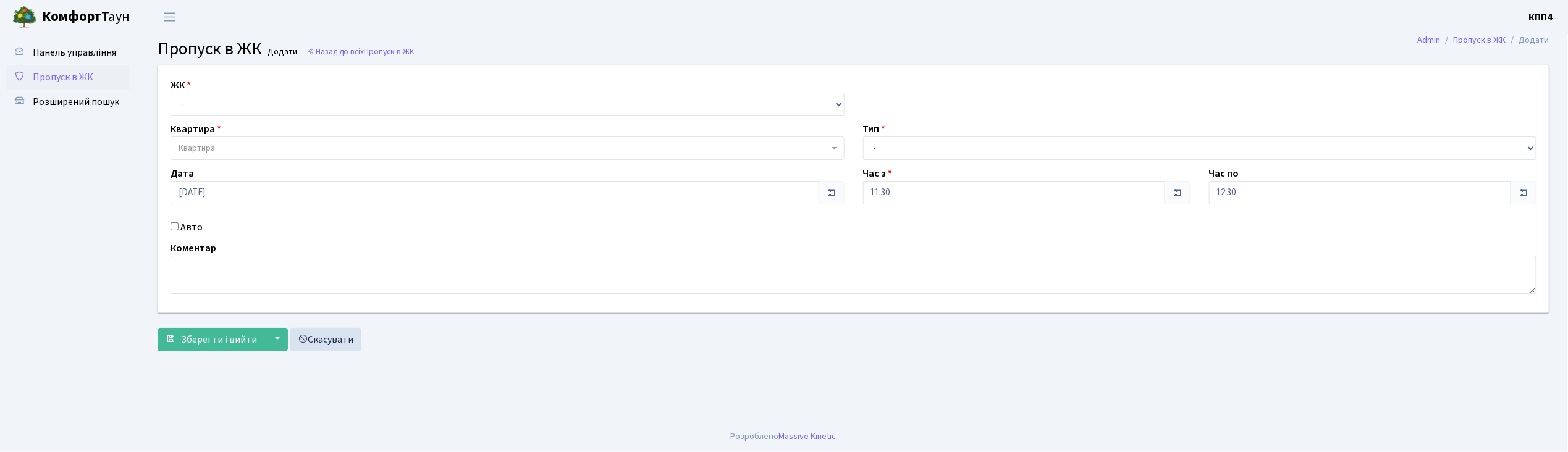
click at [173, 225] on input "Авто" at bounding box center [175, 227] width 8 height 8
checkbox input "true"
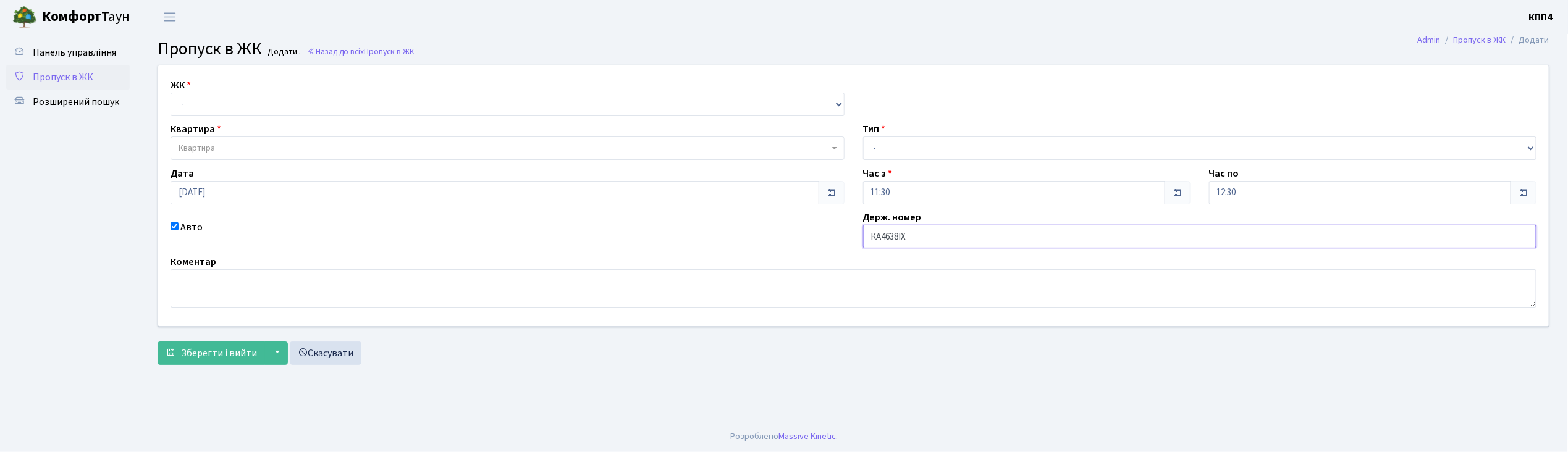
type input "КА4638ІХ"
drag, startPoint x: 207, startPoint y: 104, endPoint x: 209, endPoint y: 115, distance: 11.2
click at [207, 104] on select "- КТ, вул. Регенераторна, 4 КТ2, просп. Соборності, 17 КТ3, вул. Березнева, 16 …" at bounding box center [508, 104] width 674 height 23
select select "271"
click at [171, 92] on select "- КТ, вул. Регенераторна, 4 КТ2, просп. Соборності, 17 КТ3, вул. Березнева, 16 …" at bounding box center [508, 104] width 674 height 23
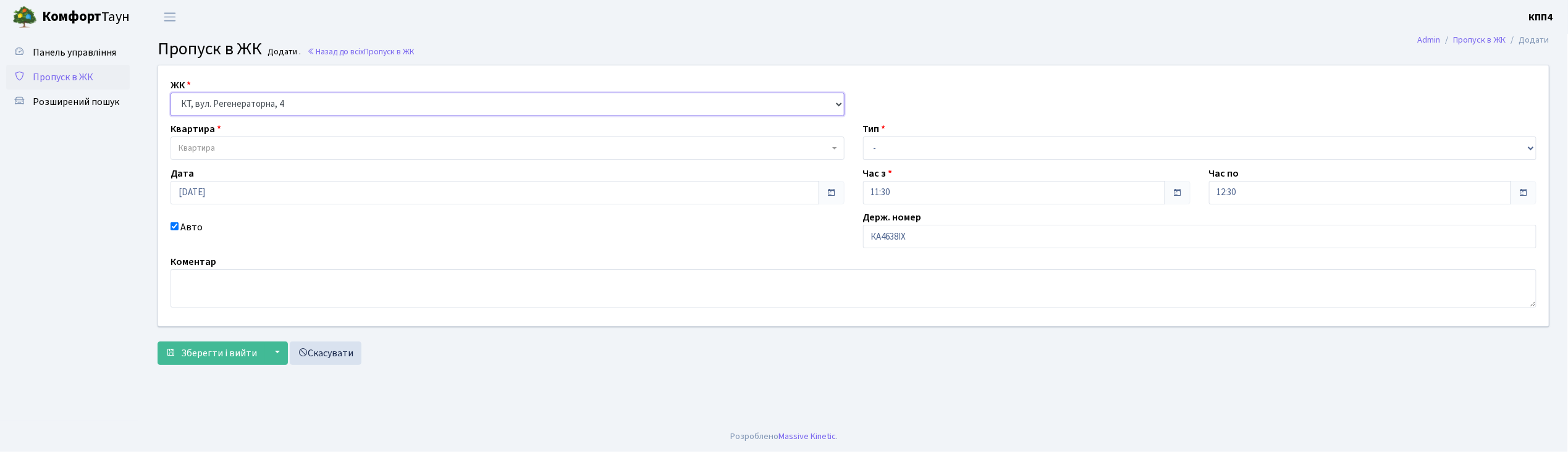
select select
click at [216, 144] on span "Квартира" at bounding box center [503, 147] width 650 height 12
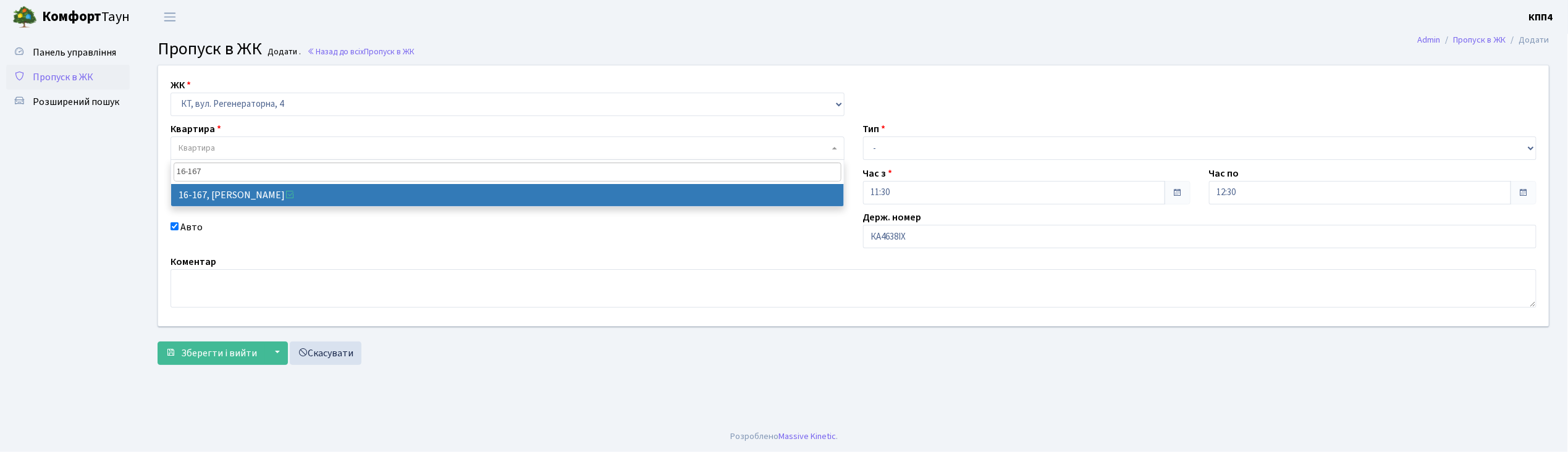
type input "16-167"
select select "8728"
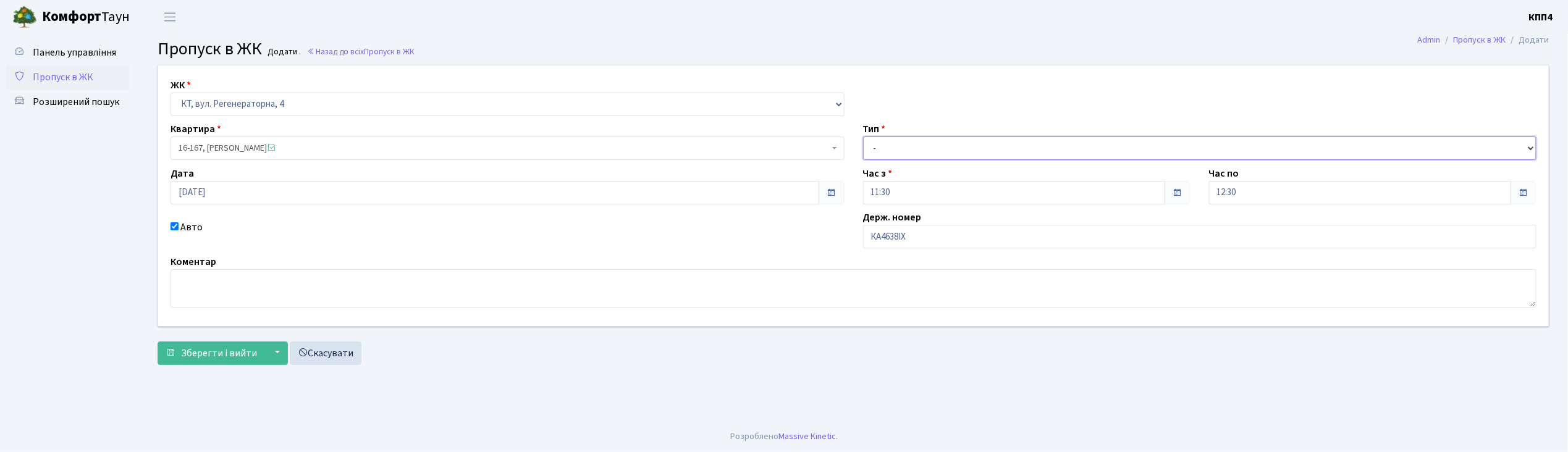
click at [935, 142] on select "- Доставка Таксі Гості Сервіс" at bounding box center [1200, 148] width 674 height 23
select select "2"
click at [863, 137] on select "- Доставка Таксі Гості Сервіс" at bounding box center [1200, 148] width 674 height 23
click at [225, 357] on span "Зберегти і вийти" at bounding box center [219, 353] width 76 height 14
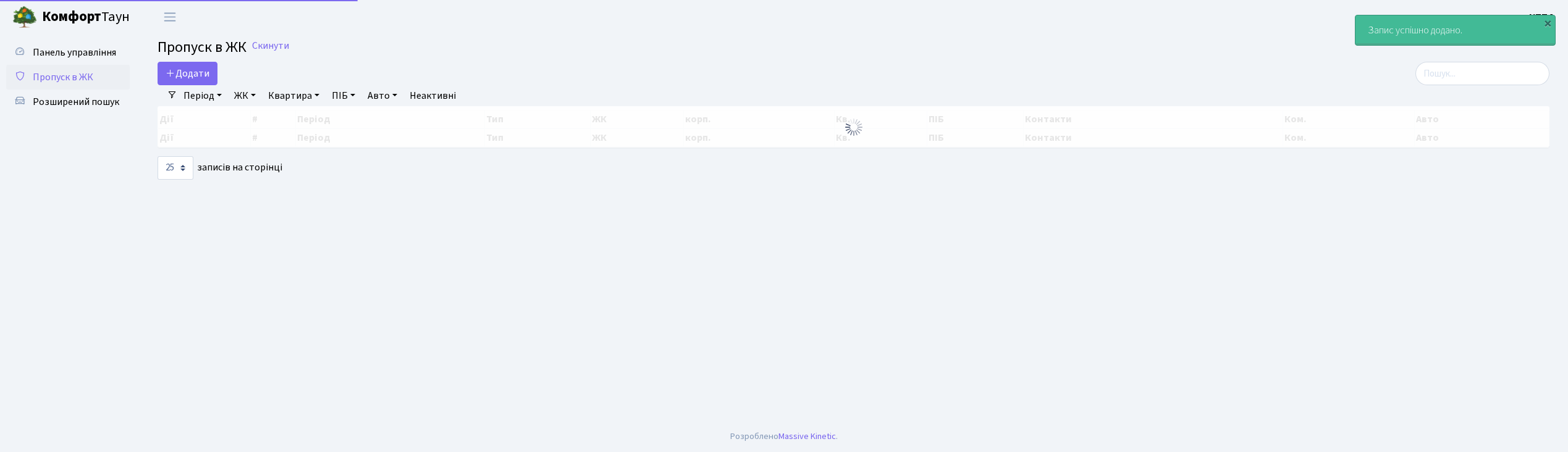
select select "25"
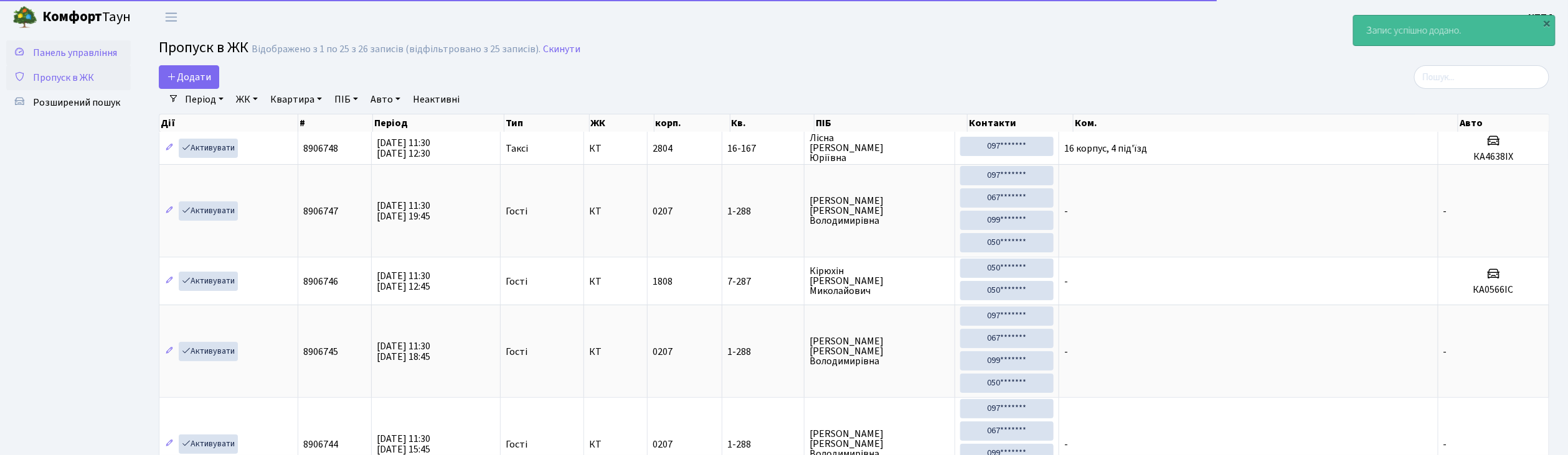
click at [99, 52] on span "Панель управління" at bounding box center [74, 52] width 84 height 14
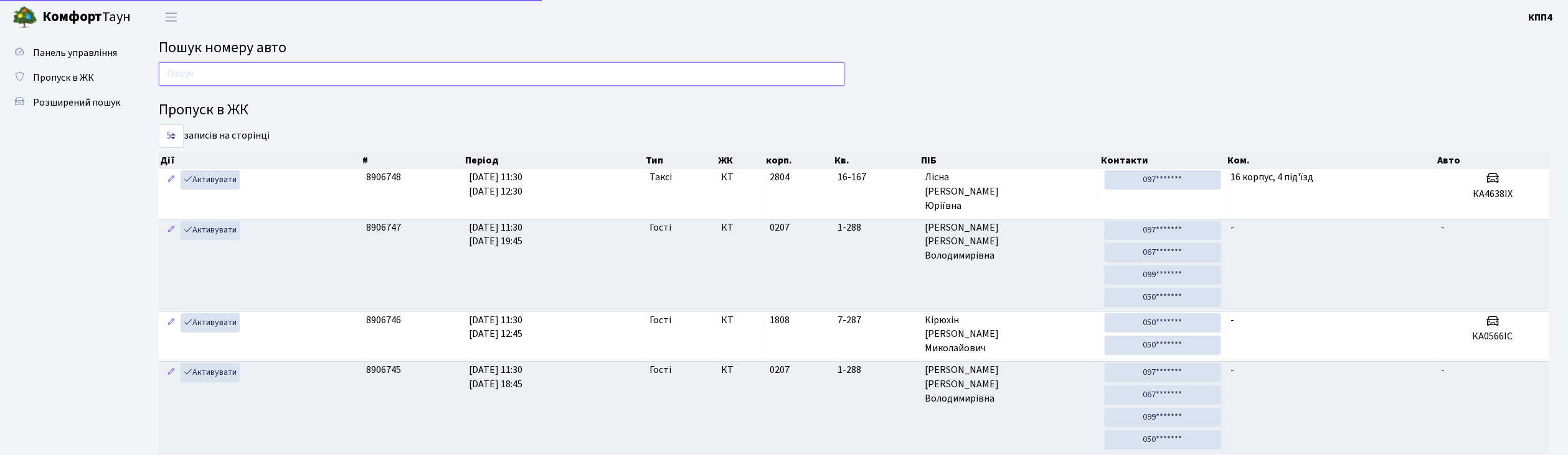
drag, startPoint x: 0, startPoint y: 0, endPoint x: 219, endPoint y: 68, distance: 229.3
click at [219, 68] on input "text" at bounding box center [501, 73] width 686 height 24
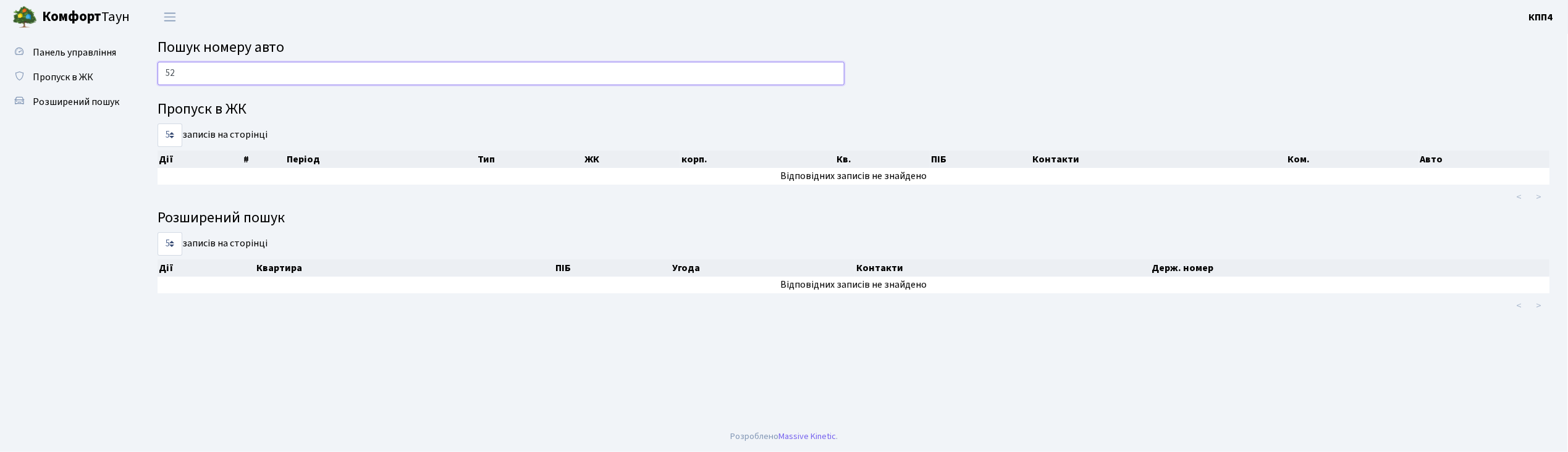
type input "5"
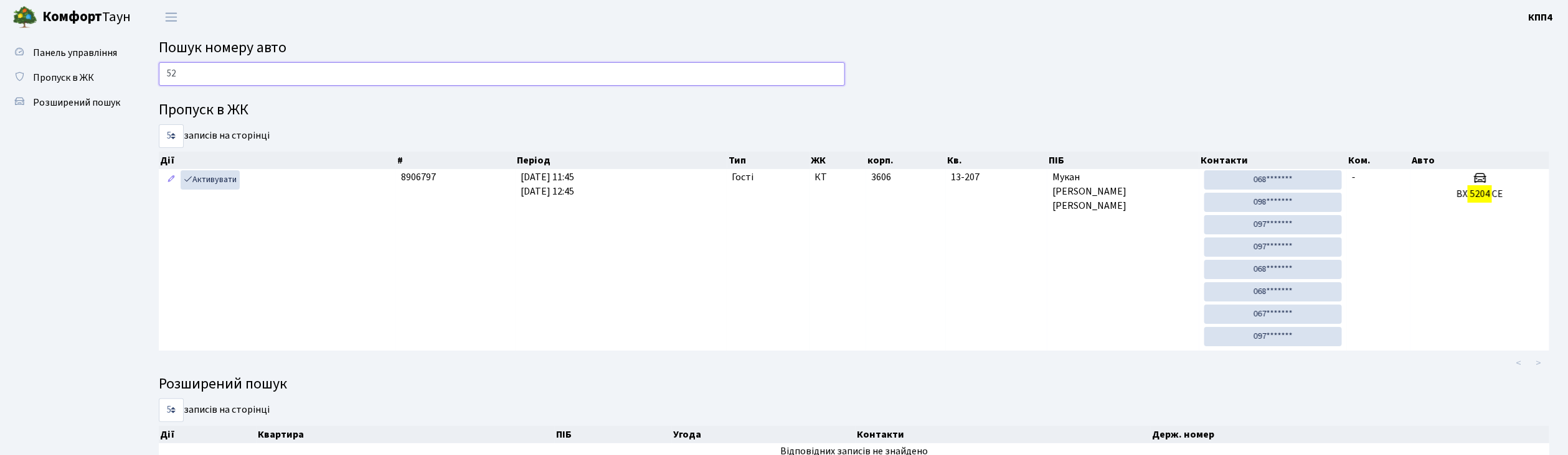
type input "5"
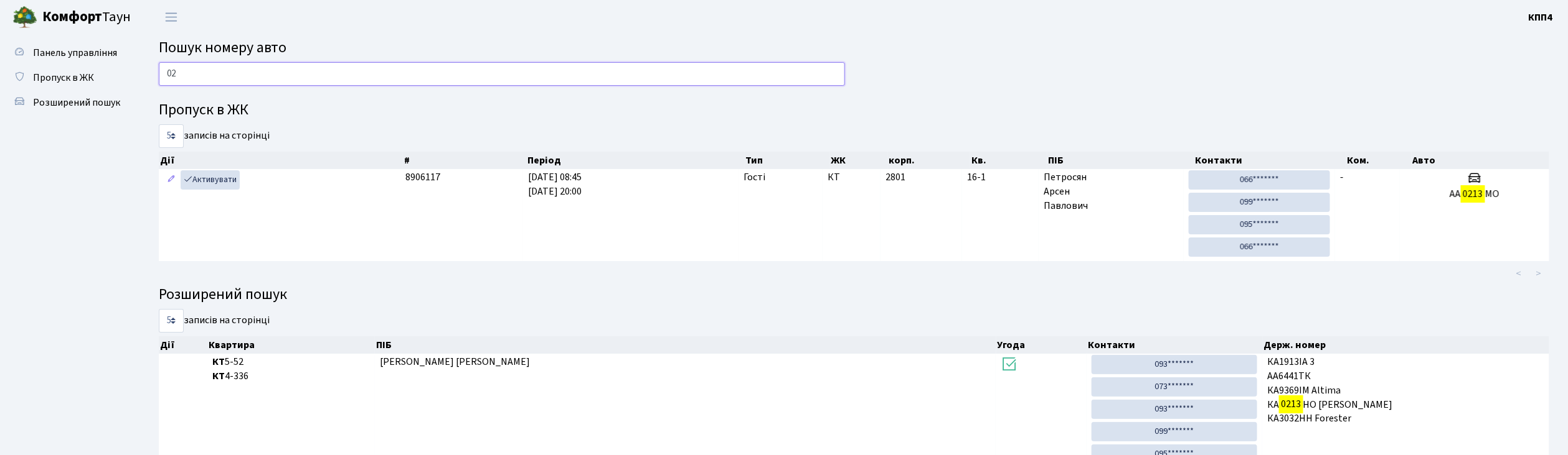
type input "0"
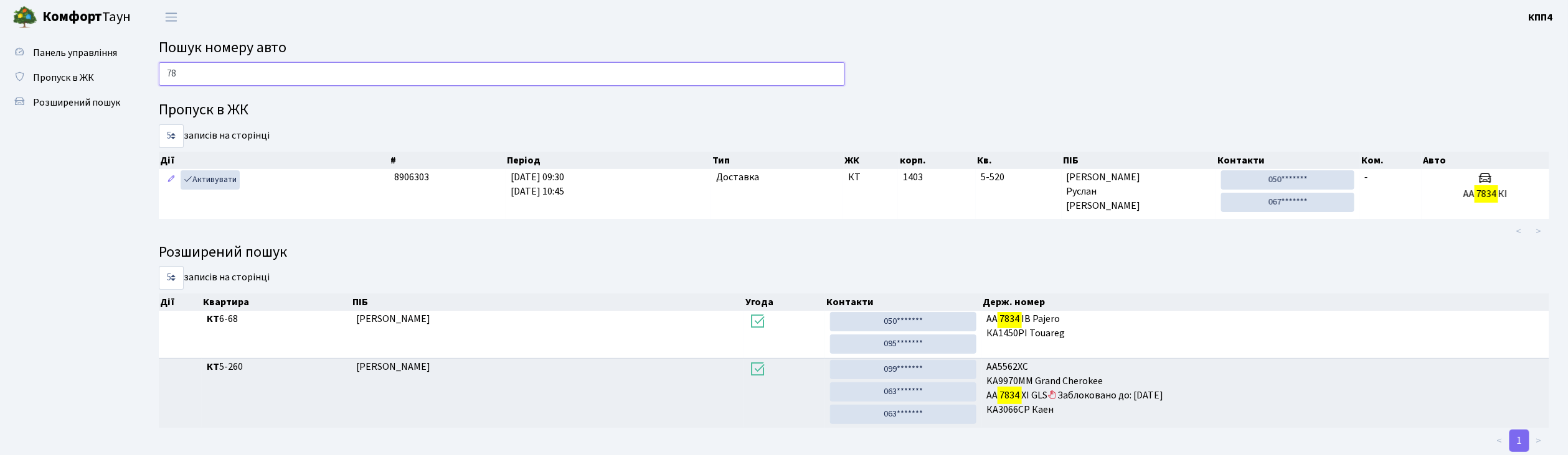
type input "7"
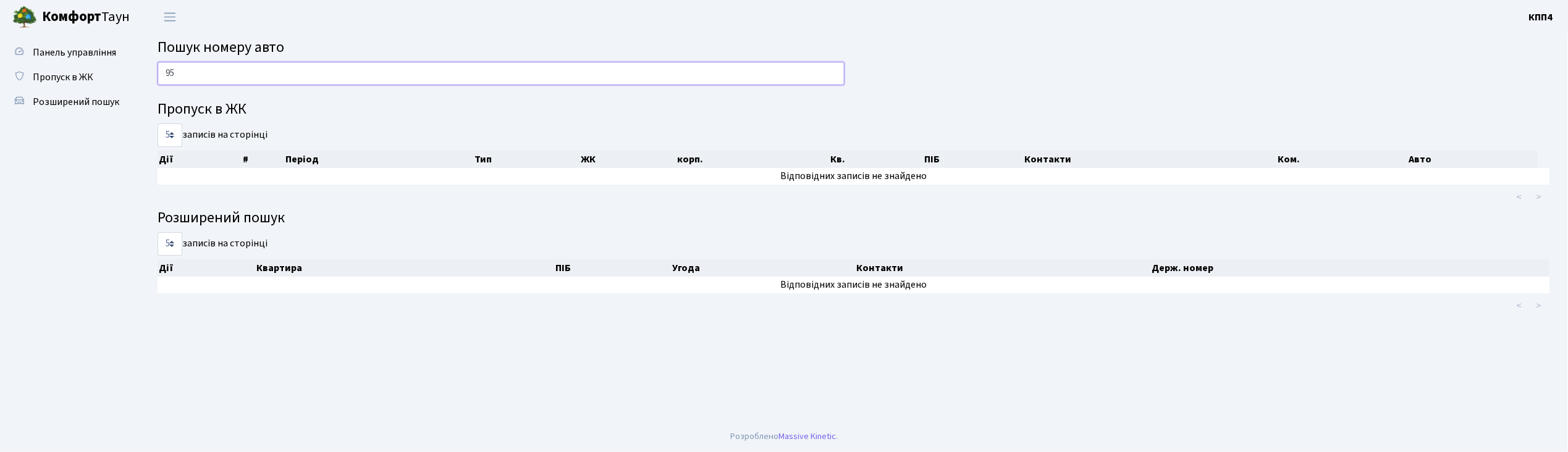
type input "9"
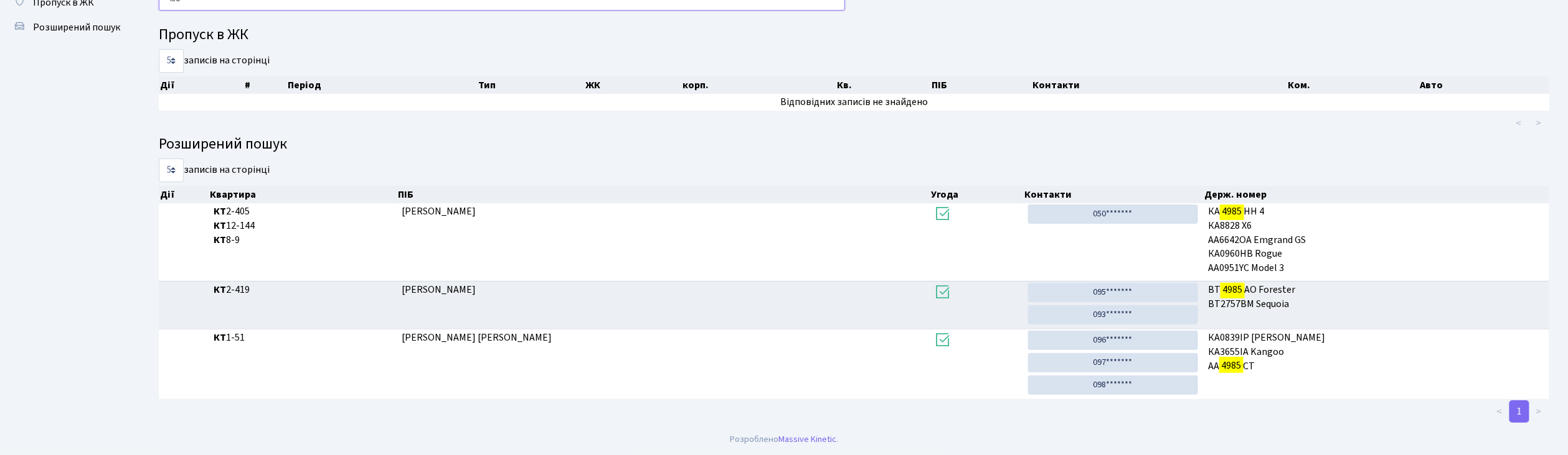
scroll to position [67, 0]
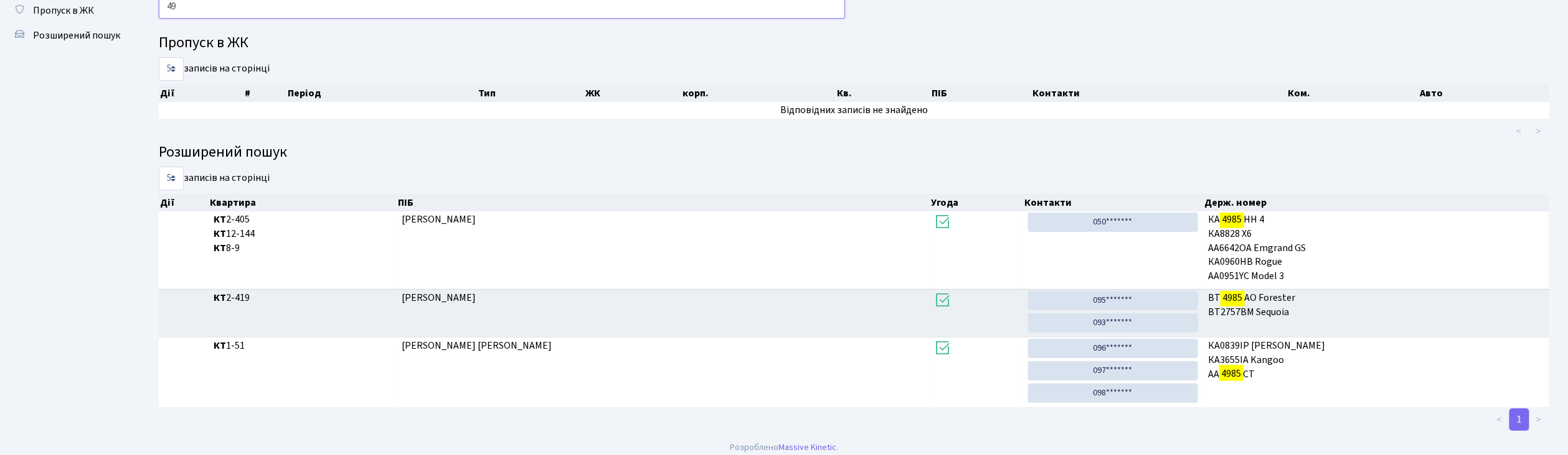
type input "4"
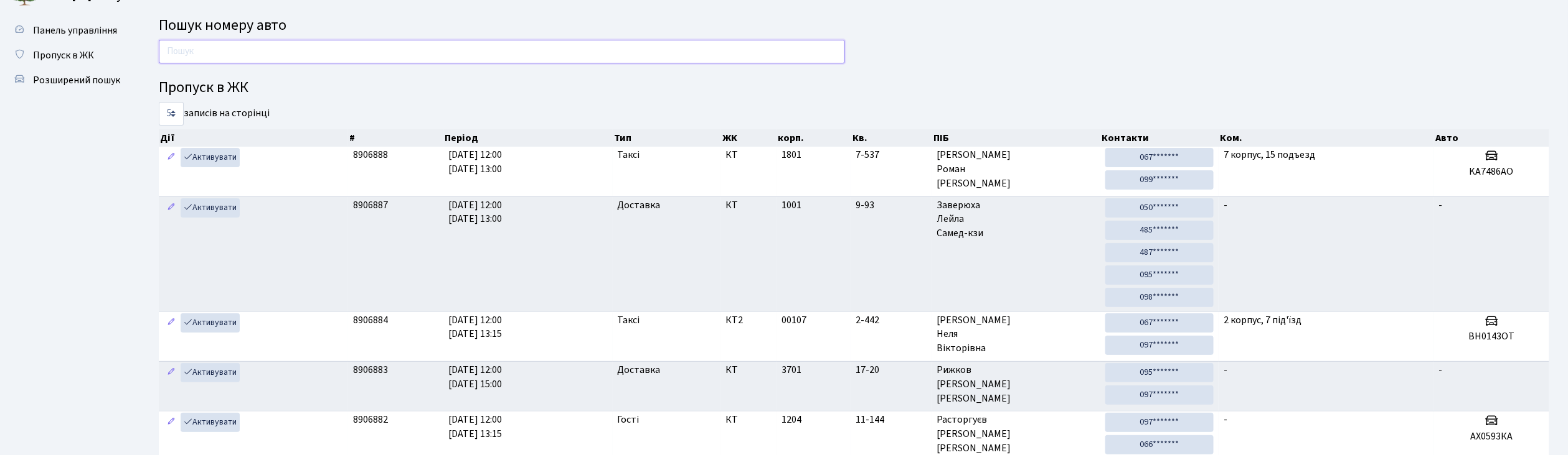
scroll to position [0, 0]
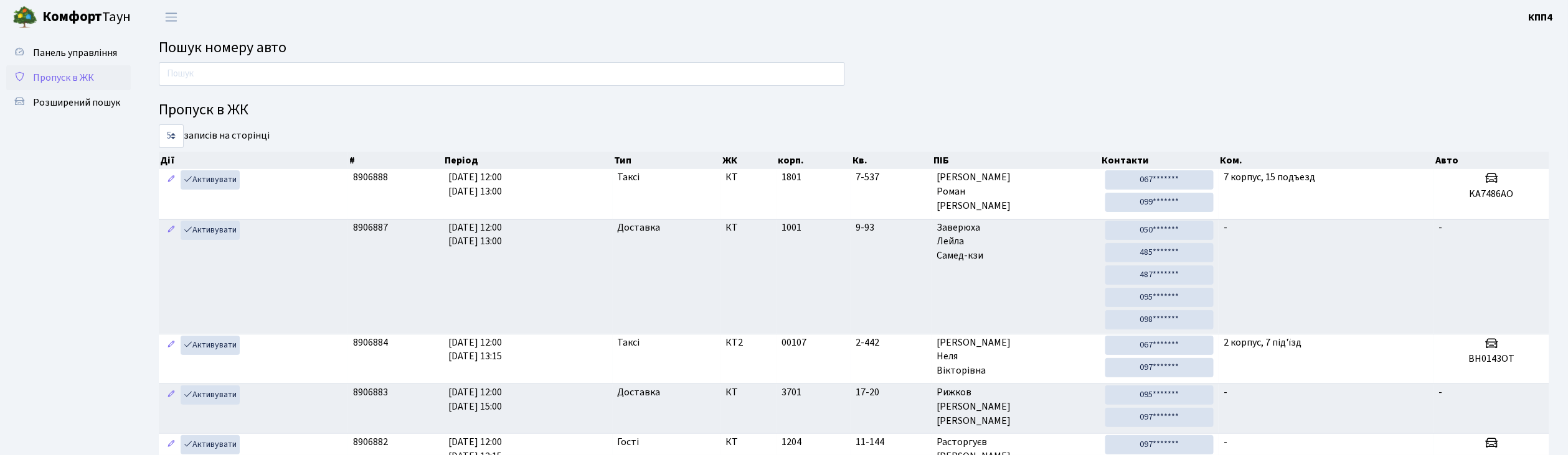
click at [59, 81] on span "Пропуск в ЖК" at bounding box center [63, 77] width 61 height 14
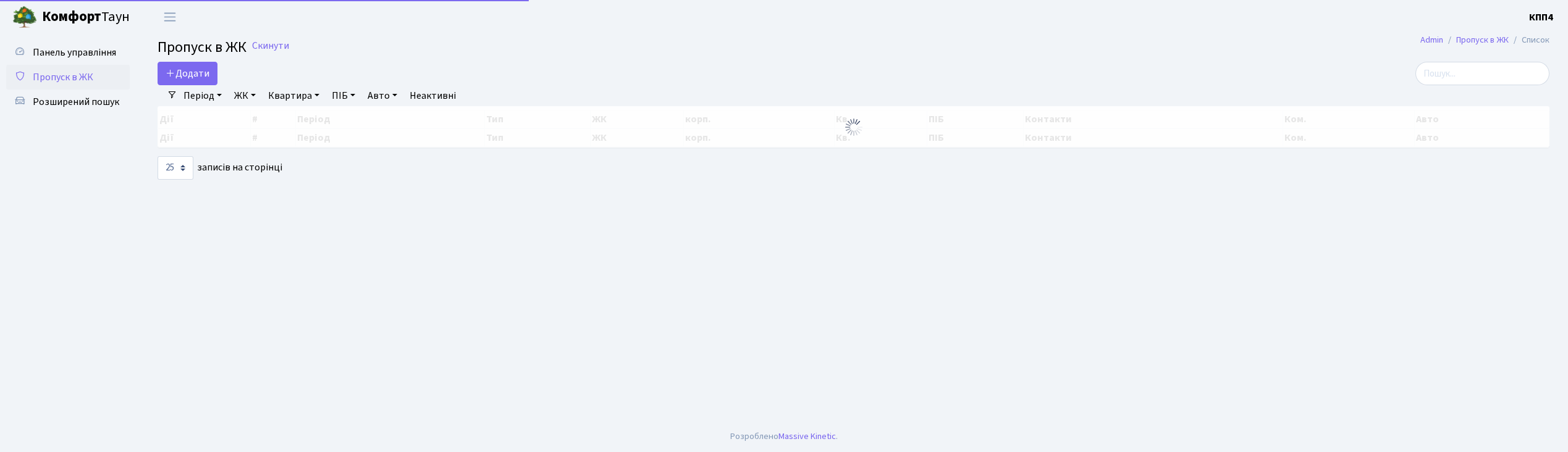
select select "25"
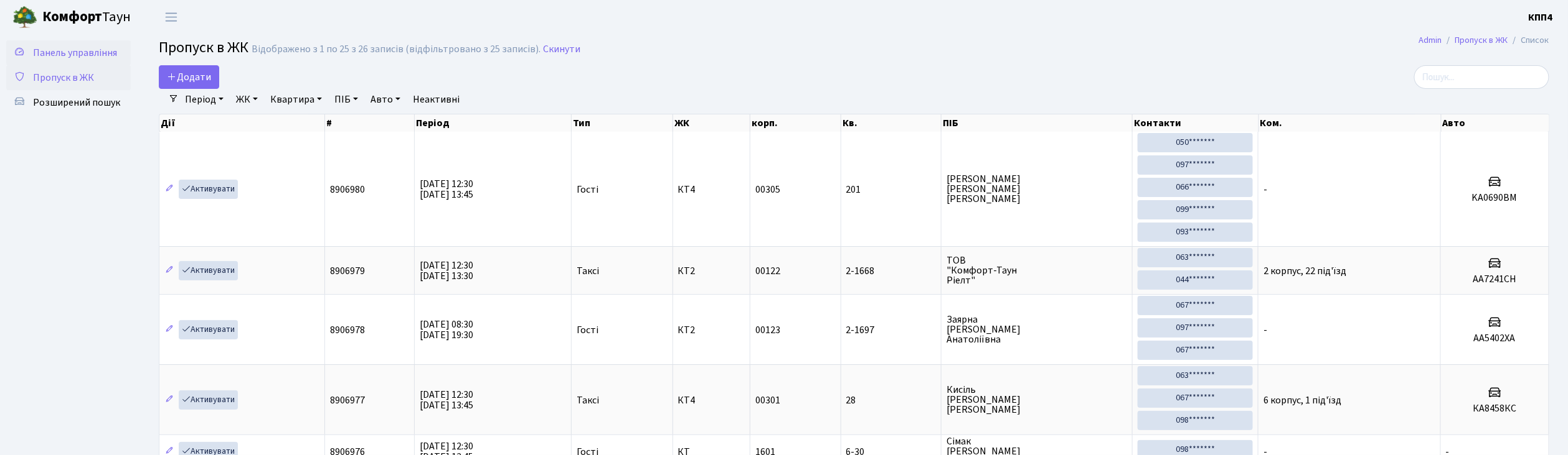
click at [56, 57] on span "Панель управління" at bounding box center [74, 52] width 84 height 14
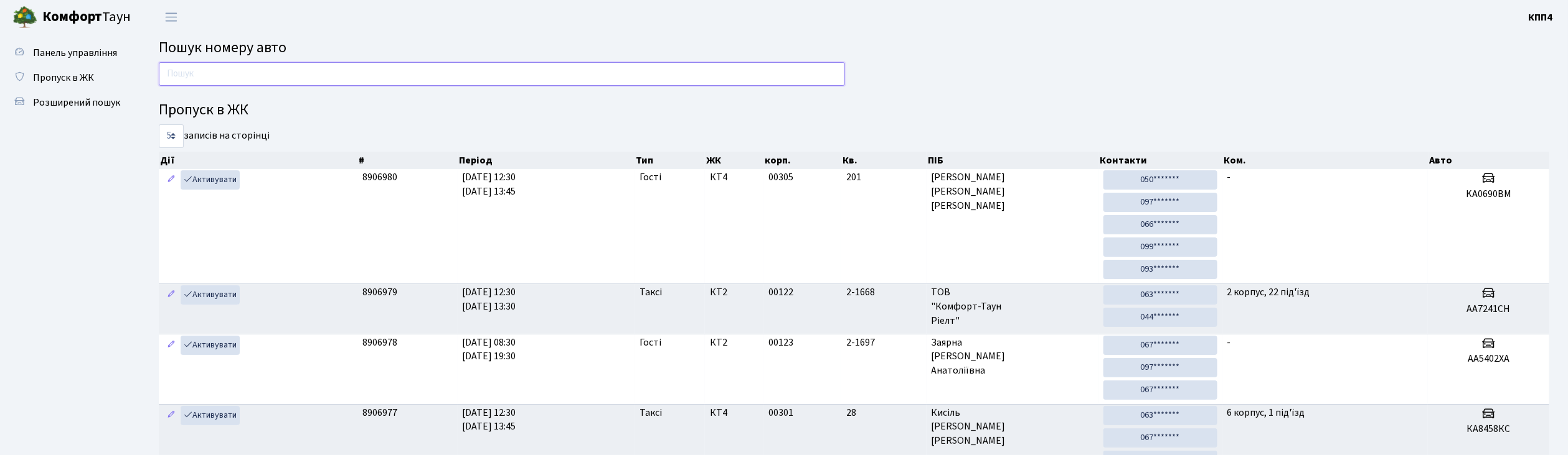
click at [224, 76] on input "text" at bounding box center [501, 73] width 686 height 24
click at [46, 75] on span "Пропуск в ЖК" at bounding box center [63, 77] width 61 height 14
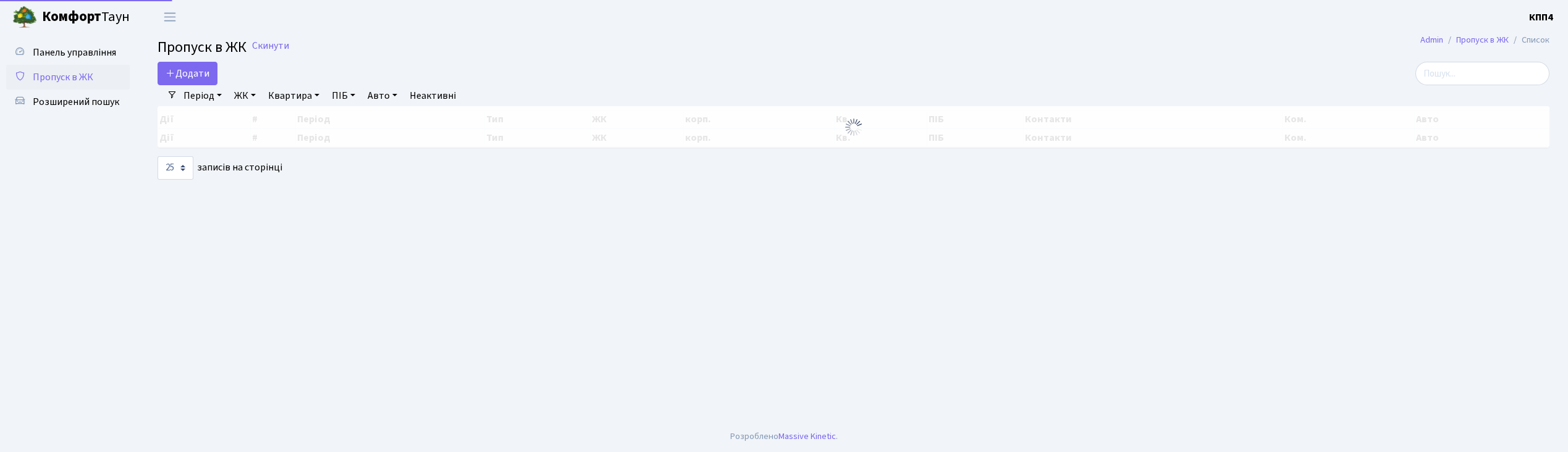
select select "25"
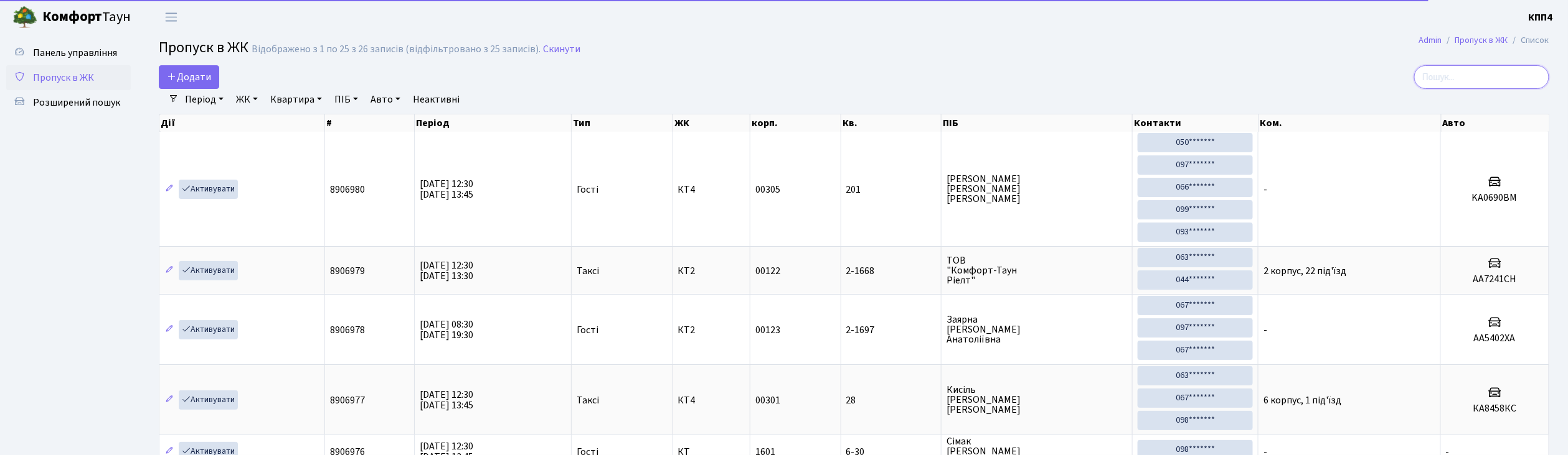
click at [1512, 75] on input "search" at bounding box center [1481, 77] width 135 height 24
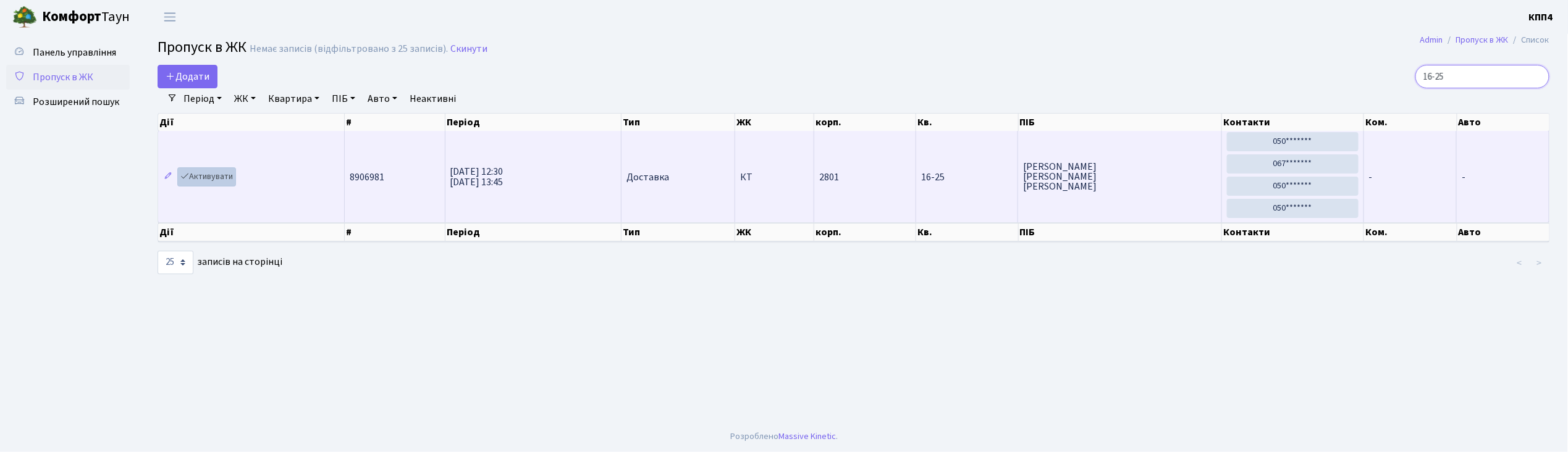
type input "16-25"
click at [210, 176] on link "Активувати" at bounding box center [207, 177] width 58 height 19
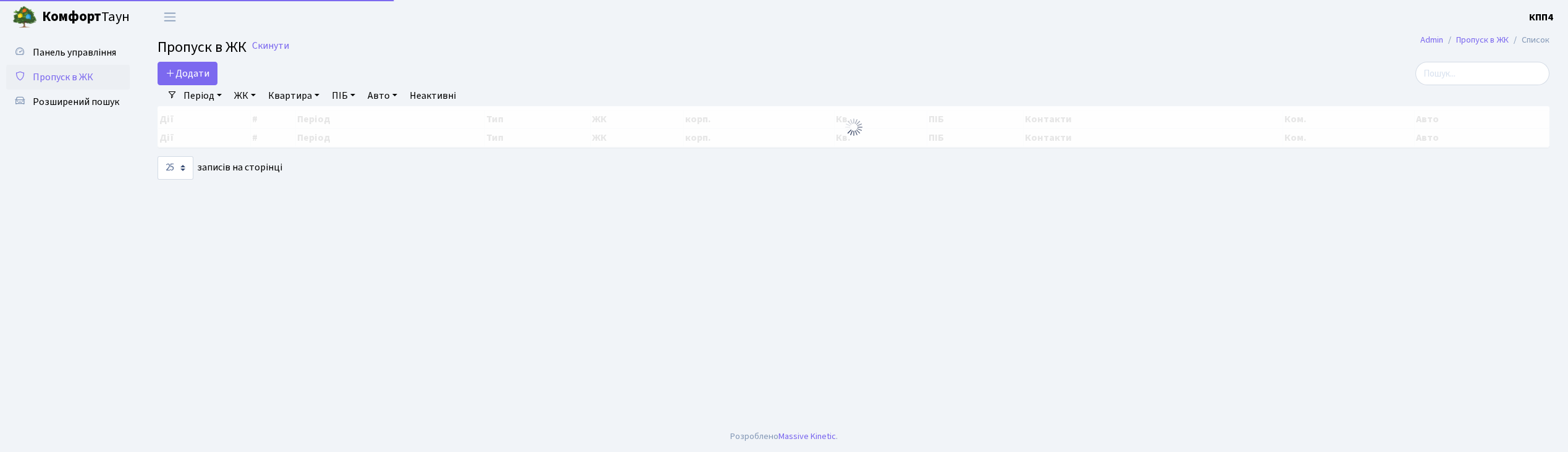
select select "25"
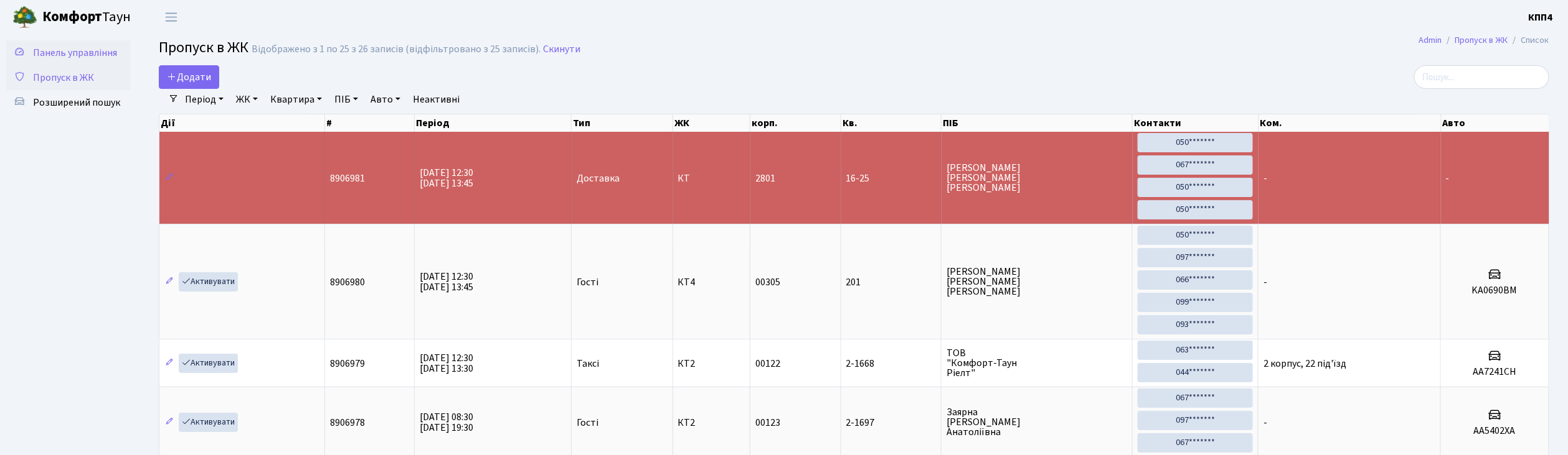
click at [104, 50] on span "Панель управління" at bounding box center [74, 52] width 84 height 14
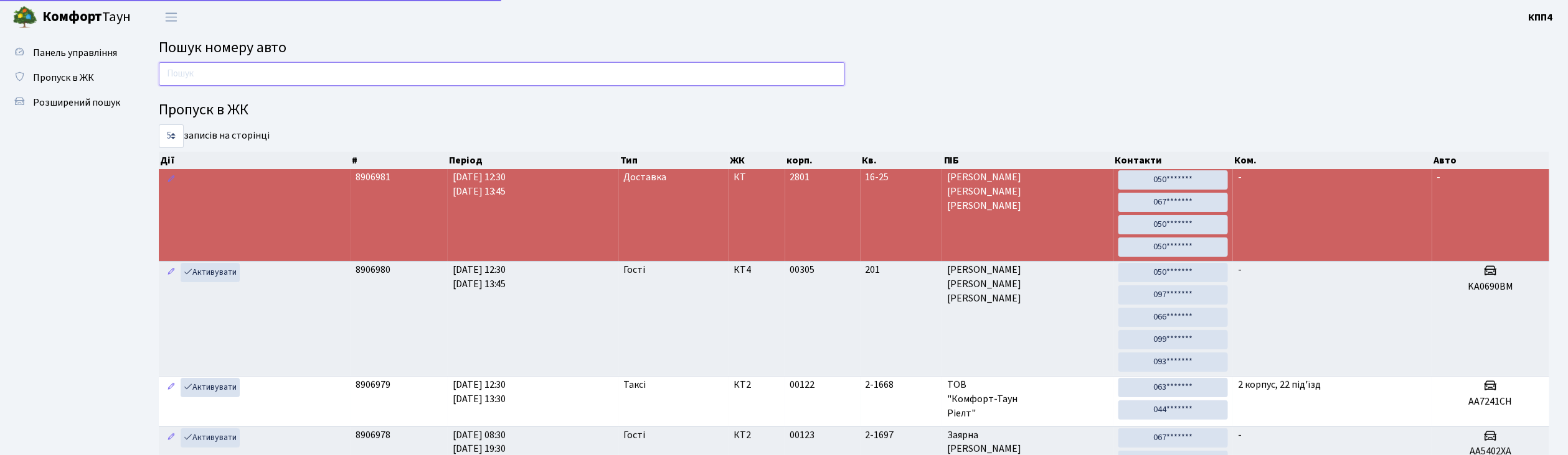
click at [232, 75] on input "text" at bounding box center [501, 73] width 686 height 24
type input "3"
